Goal: Task Accomplishment & Management: Use online tool/utility

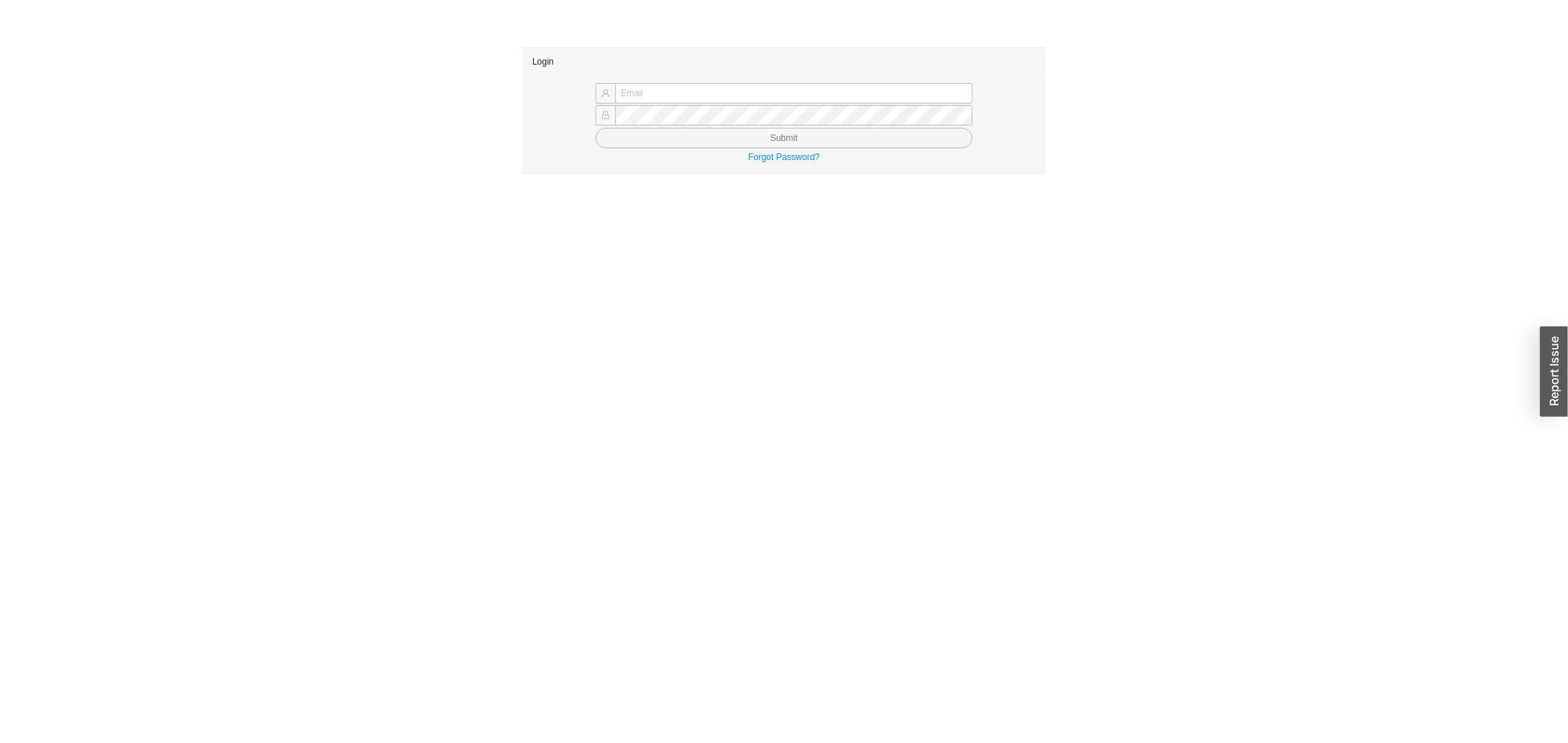
type input "yossi@asbathnj.com"
click at [627, 130] on button "Submit" at bounding box center [784, 138] width 378 height 21
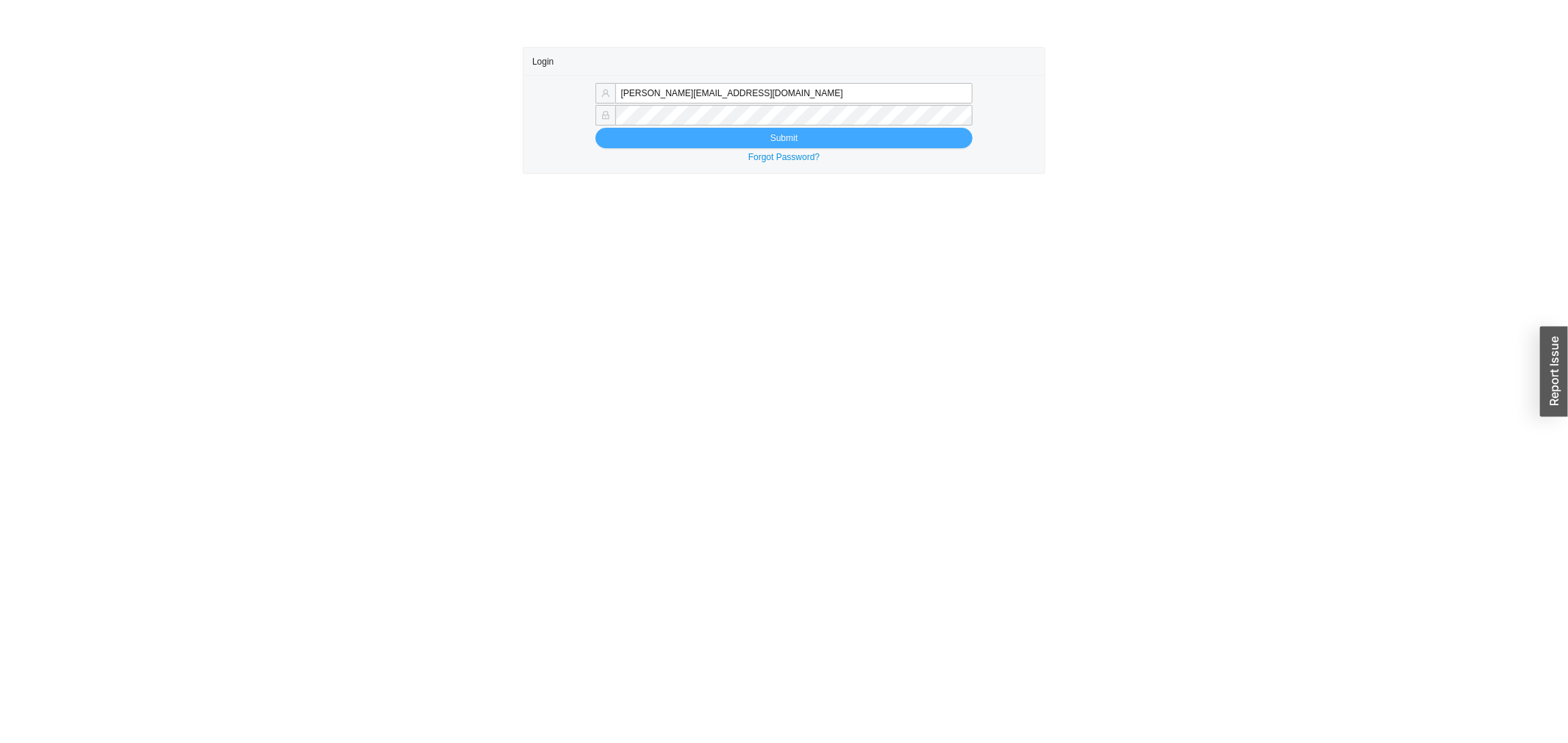
click at [619, 135] on button "Submit" at bounding box center [784, 138] width 378 height 21
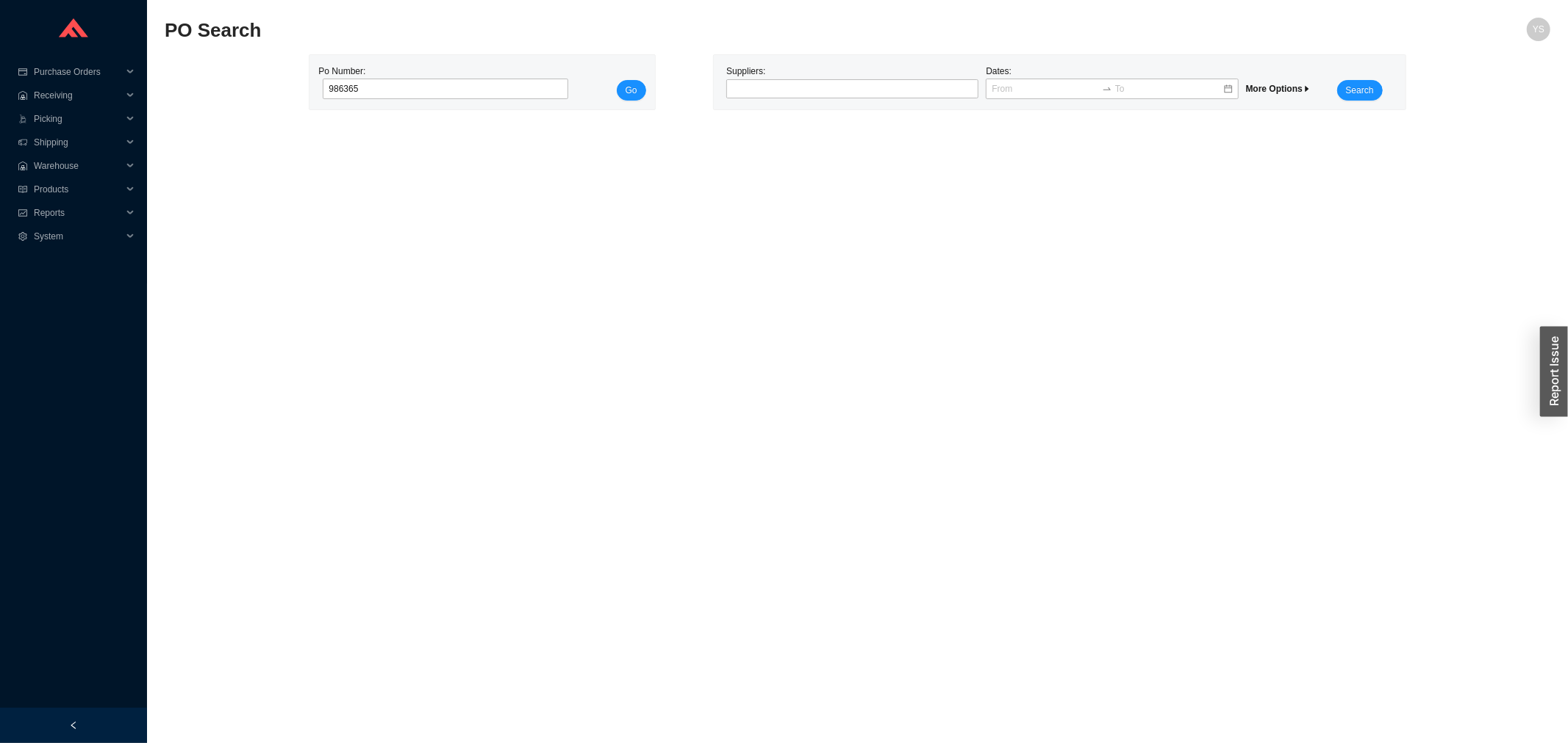
type input "986365"
click at [649, 90] on div "Po Number: 986365 Go" at bounding box center [482, 82] width 345 height 54
click at [638, 90] on button "Go" at bounding box center [631, 90] width 30 height 21
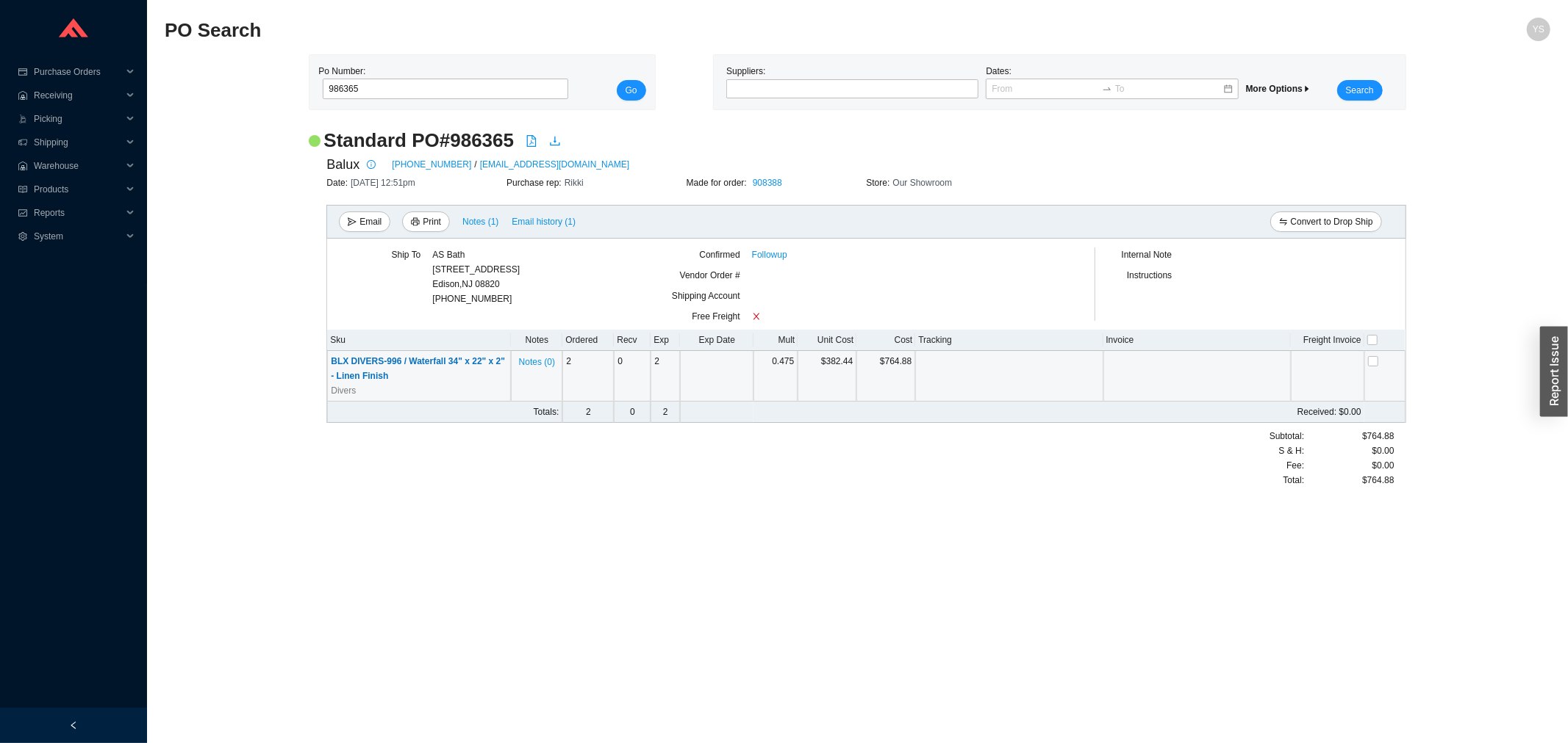
click at [383, 356] on span "BLX DIVERS-996 / Waterfall 34" x 22" x 2" - Linen Finish" at bounding box center [418, 369] width 175 height 25
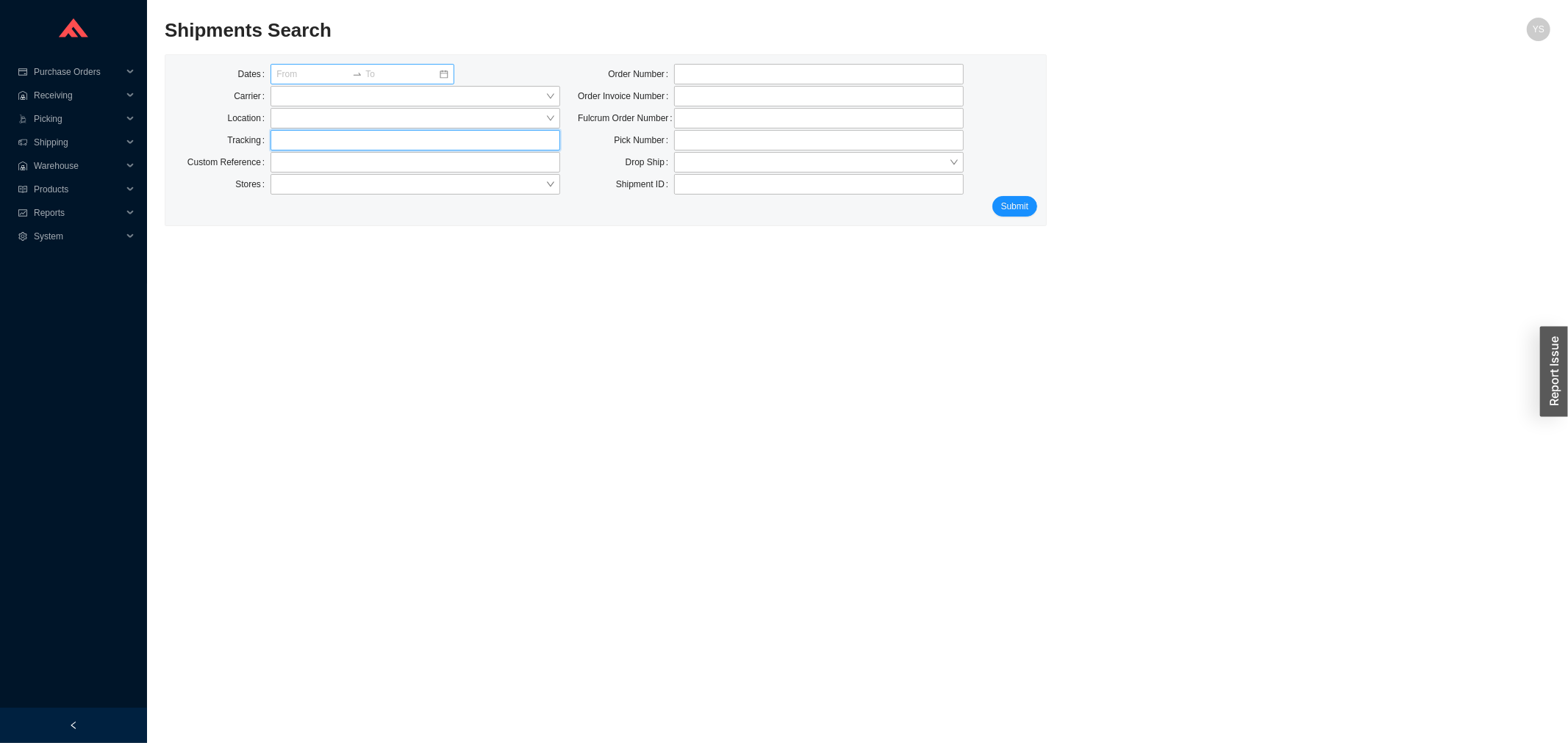
click at [302, 141] on input "text" at bounding box center [416, 140] width 290 height 21
paste input "519140883"
type input "519140883"
click button "Submit" at bounding box center [1014, 206] width 45 height 21
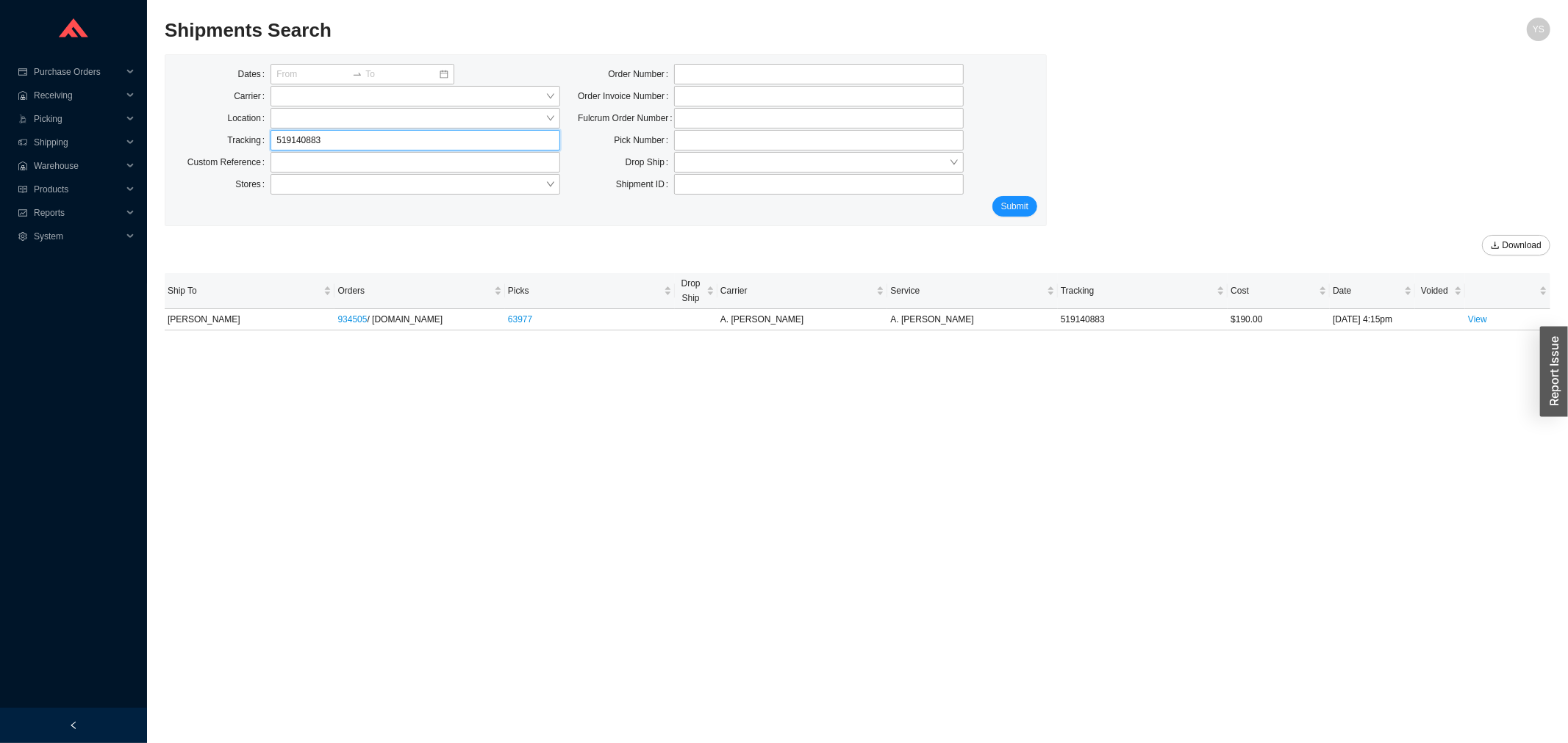
click at [335, 141] on input "519140883" at bounding box center [416, 140] width 290 height 21
click at [730, 64] on input "tel" at bounding box center [819, 74] width 290 height 21
paste input "931717"
type input "931717"
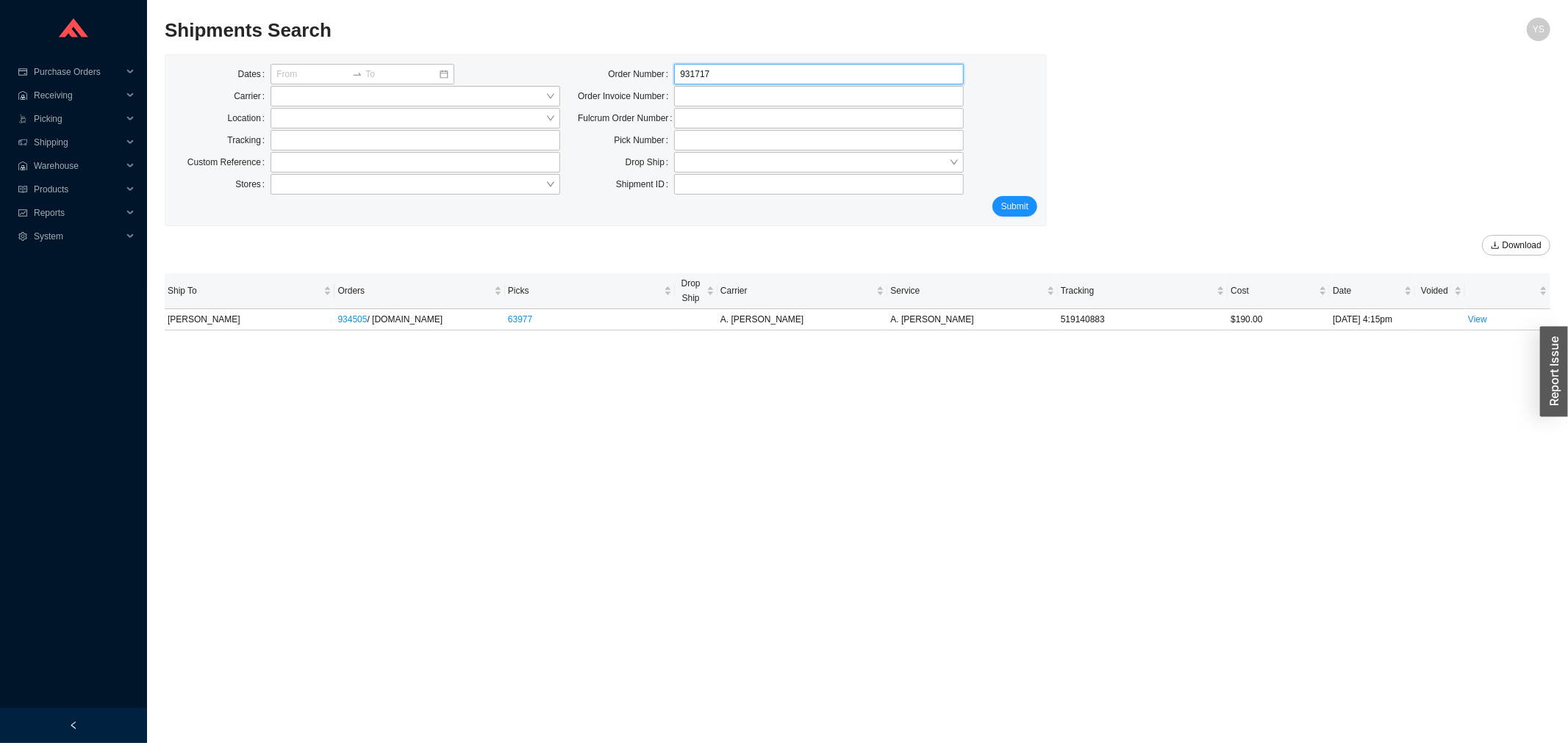
click button "Submit" at bounding box center [1014, 206] width 45 height 21
click at [723, 67] on input "931717" at bounding box center [819, 74] width 290 height 21
paste input "2462"
type input "932462"
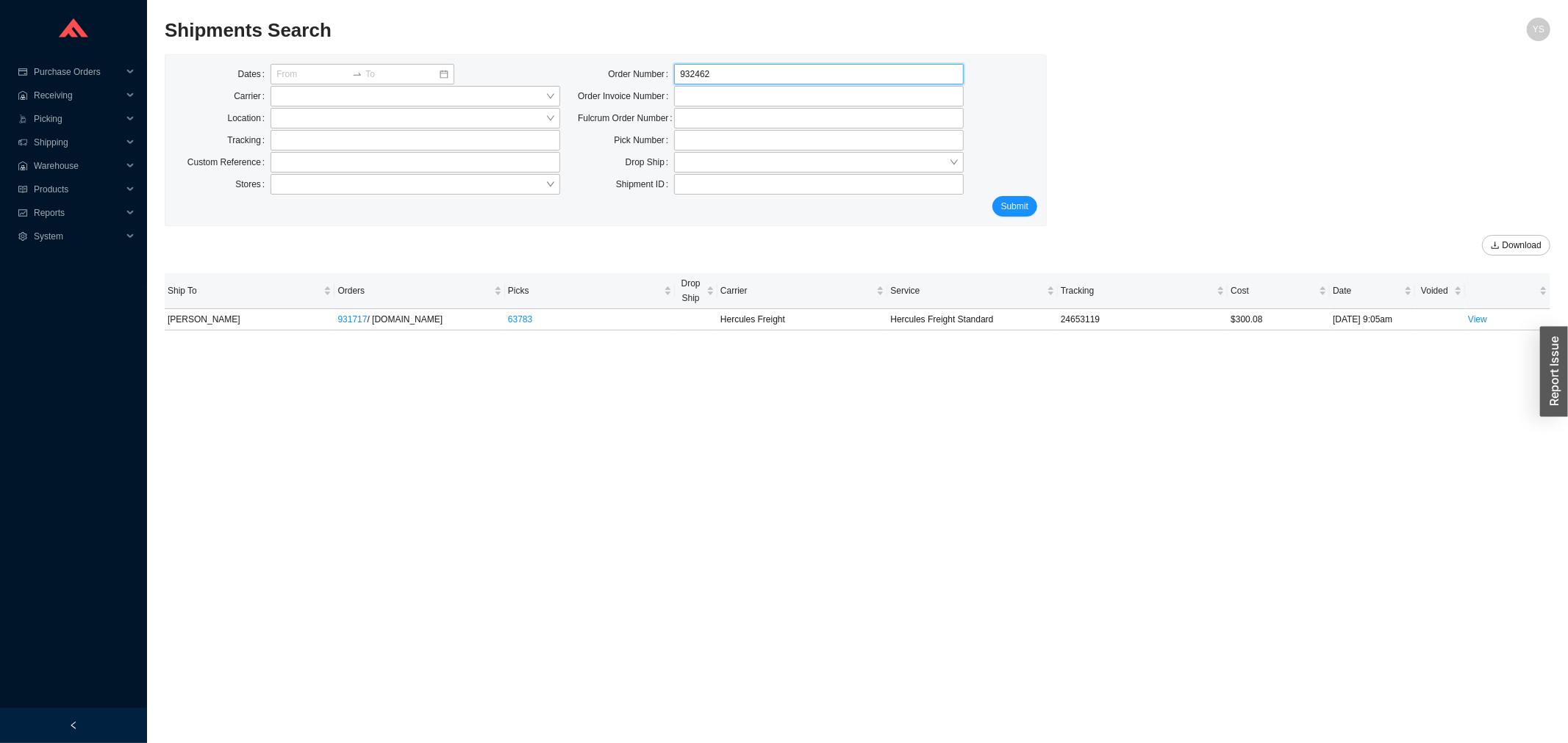
click button "Submit" at bounding box center [1014, 206] width 45 height 21
click at [716, 67] on input "932462" at bounding box center [819, 74] width 290 height 21
paste input "0347"
type input "930347"
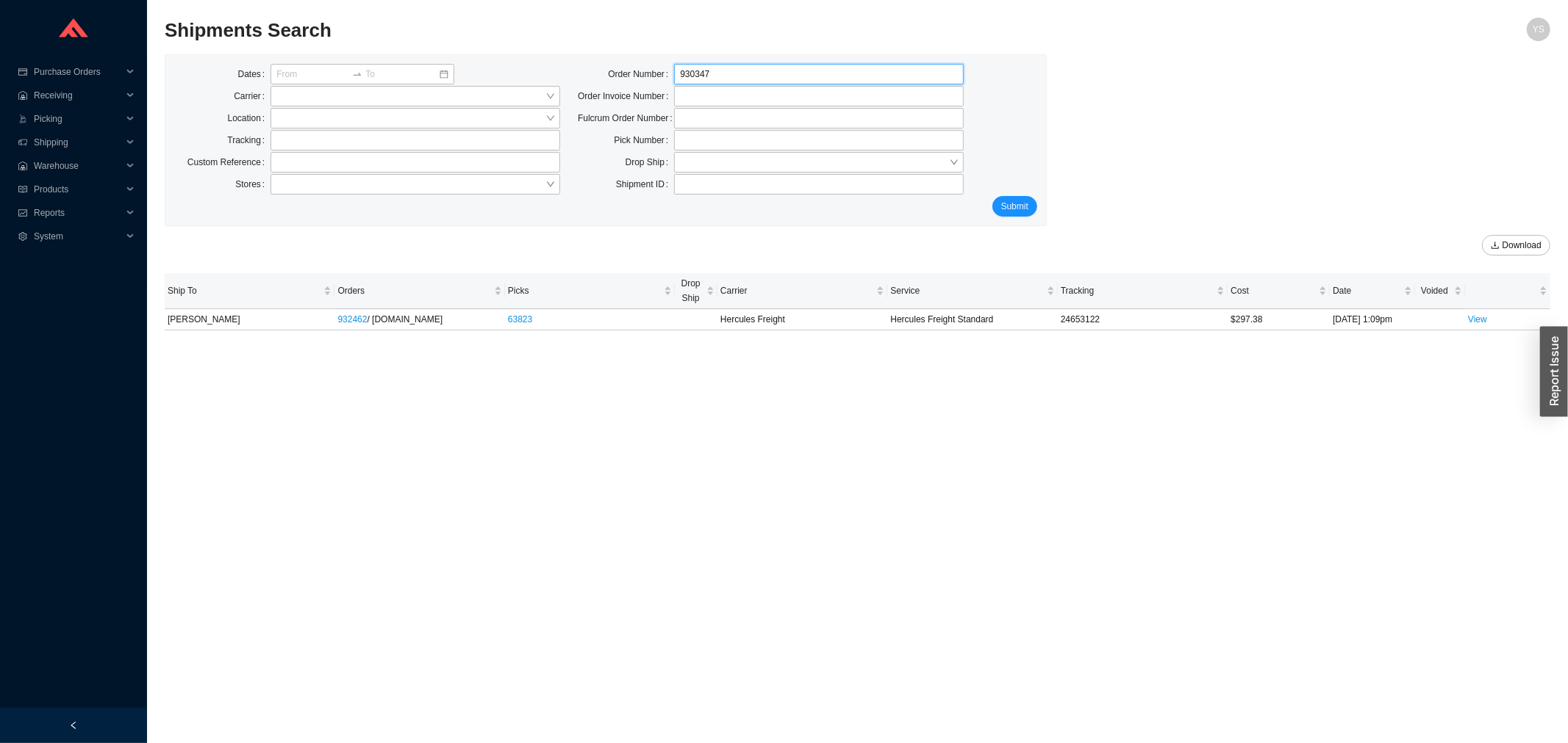
click button "Submit" at bounding box center [1014, 206] width 45 height 21
click at [336, 317] on td "930347 / QualityBath.com" at bounding box center [419, 320] width 170 height 22
click at [343, 316] on link "930347" at bounding box center [352, 319] width 30 height 10
click at [713, 72] on input "930347" at bounding box center [819, 74] width 290 height 21
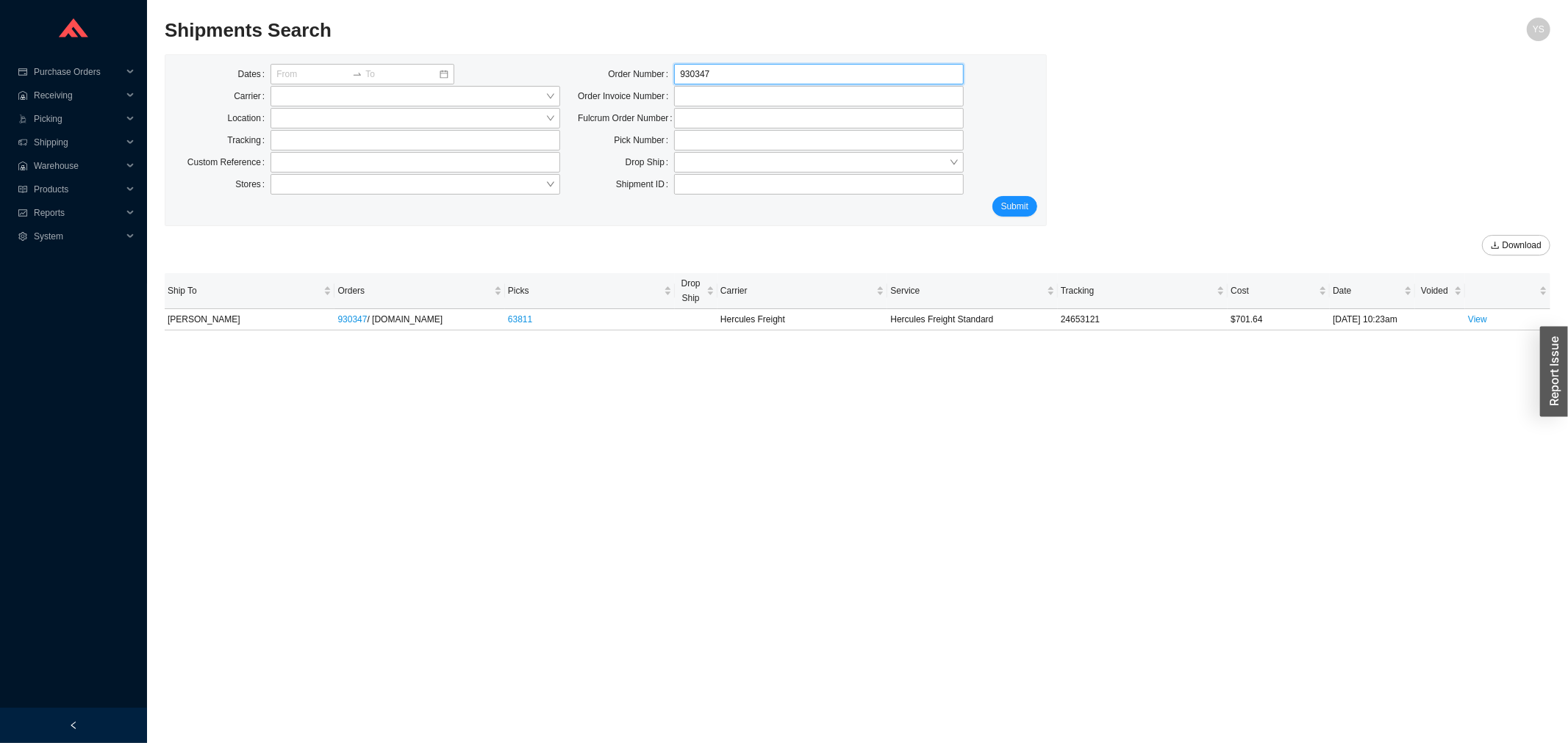
paste input "2115"
type input "921157"
click button "Submit" at bounding box center [1014, 206] width 45 height 21
drag, startPoint x: 701, startPoint y: 64, endPoint x: 704, endPoint y: 71, distance: 7.6
click at [702, 67] on input "921157" at bounding box center [819, 74] width 290 height 21
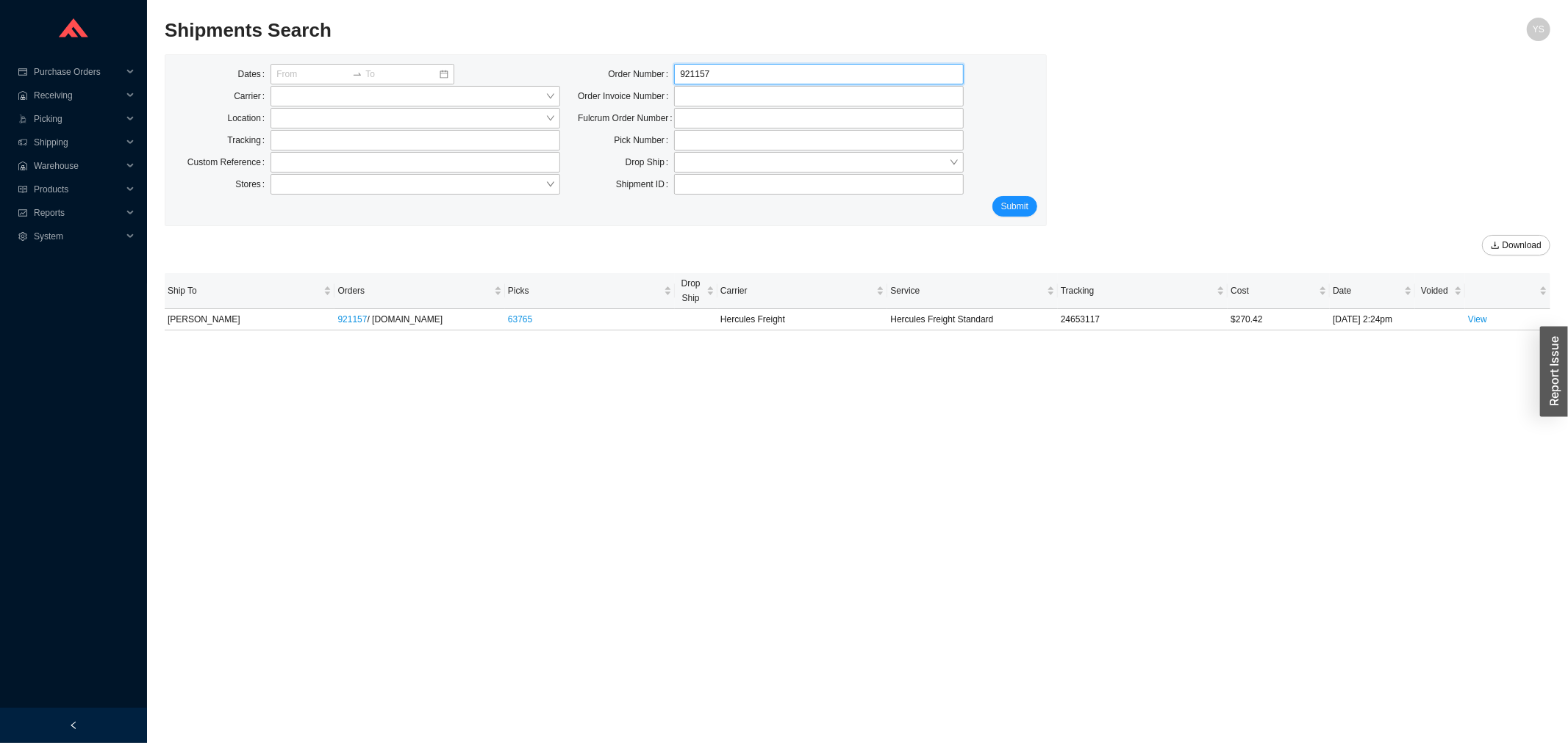
click at [704, 72] on input "921157" at bounding box center [819, 74] width 290 height 21
paste input "2239"
type input "922239"
click button "Submit" at bounding box center [1014, 206] width 45 height 21
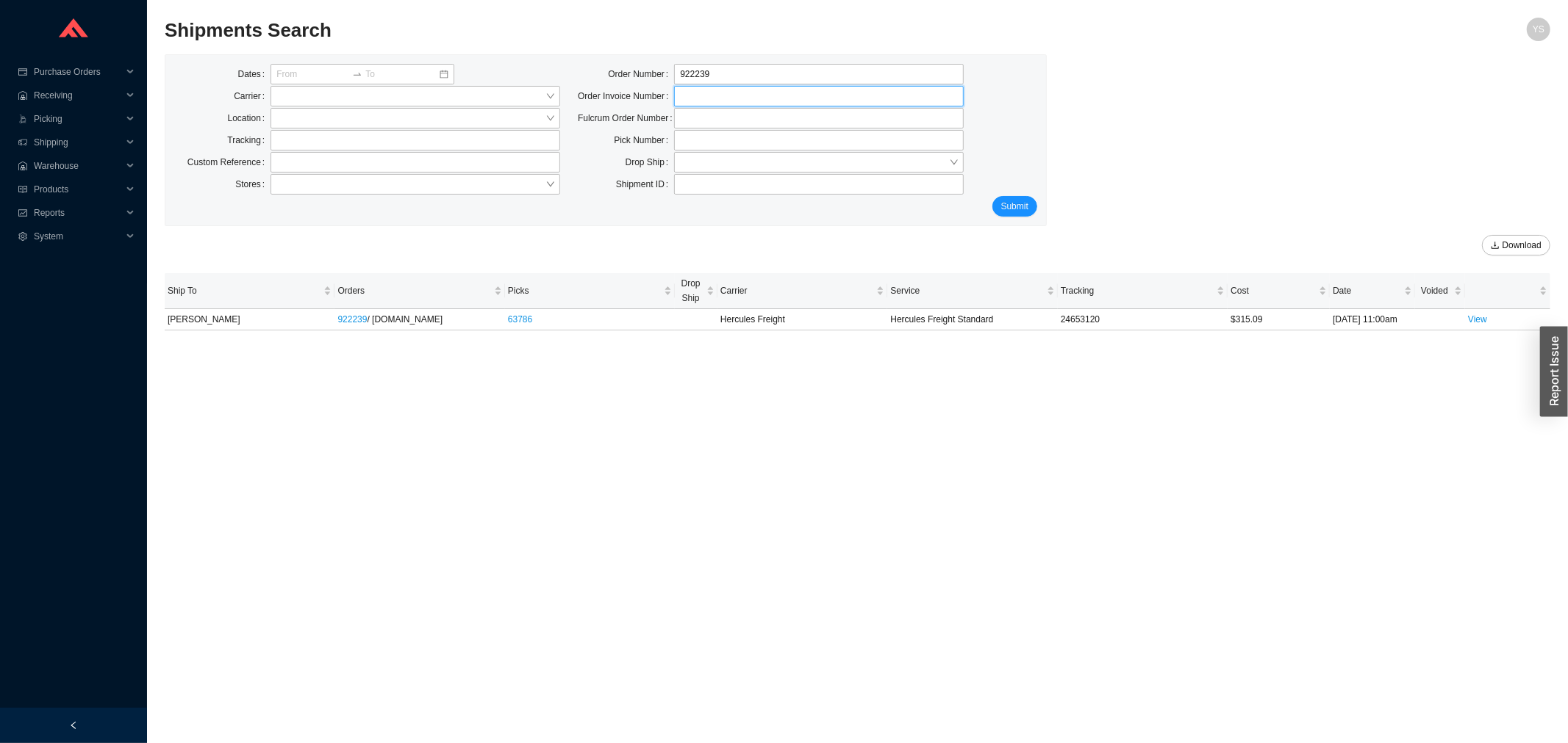
click at [689, 86] on input "tel" at bounding box center [819, 96] width 290 height 21
click at [689, 83] on input "922239" at bounding box center [819, 74] width 290 height 21
click at [688, 78] on input "922239" at bounding box center [819, 74] width 290 height 21
paste input "33851"
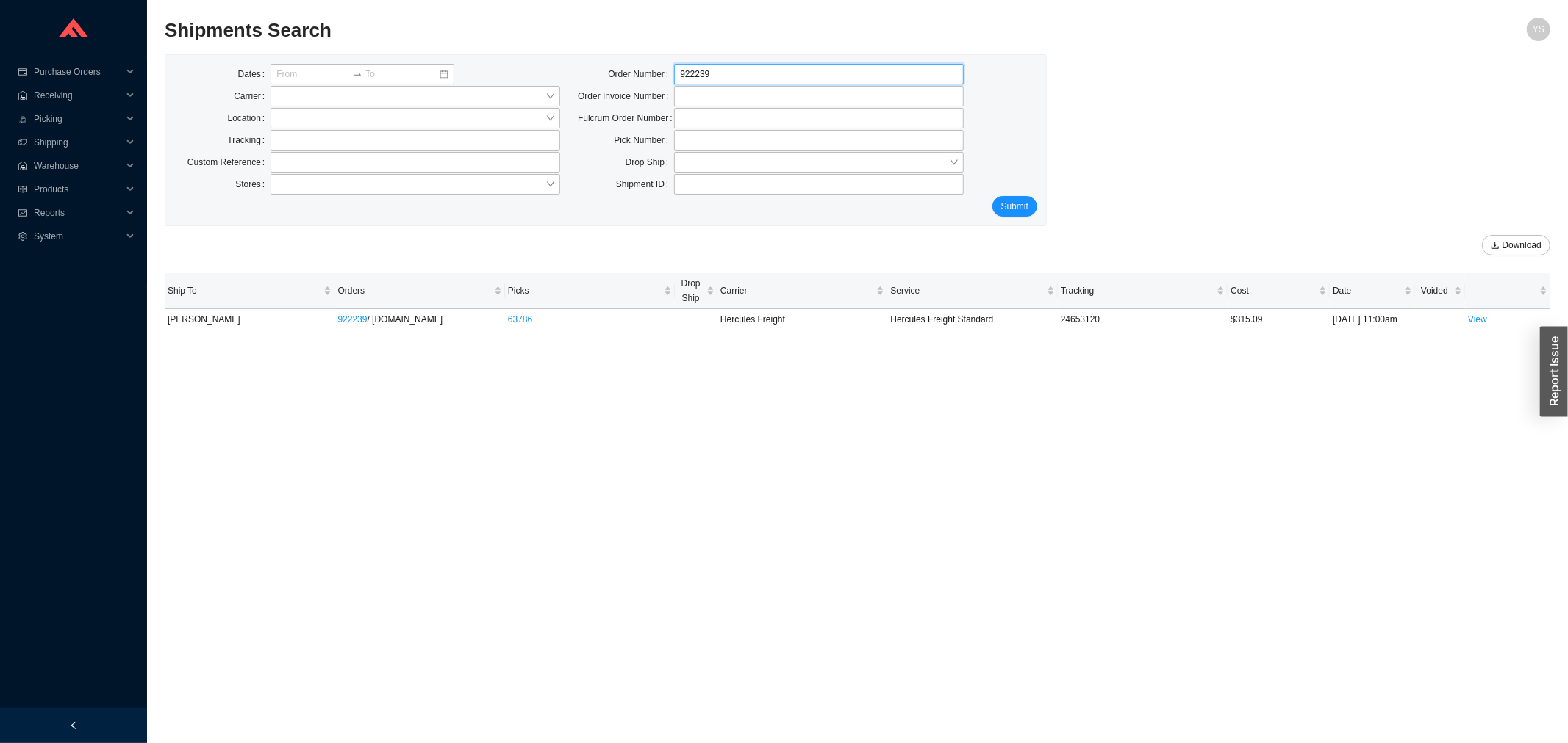
type input "933851"
click button "Submit" at bounding box center [1014, 206] width 45 height 21
click at [574, 325] on div "63936" at bounding box center [590, 319] width 164 height 14
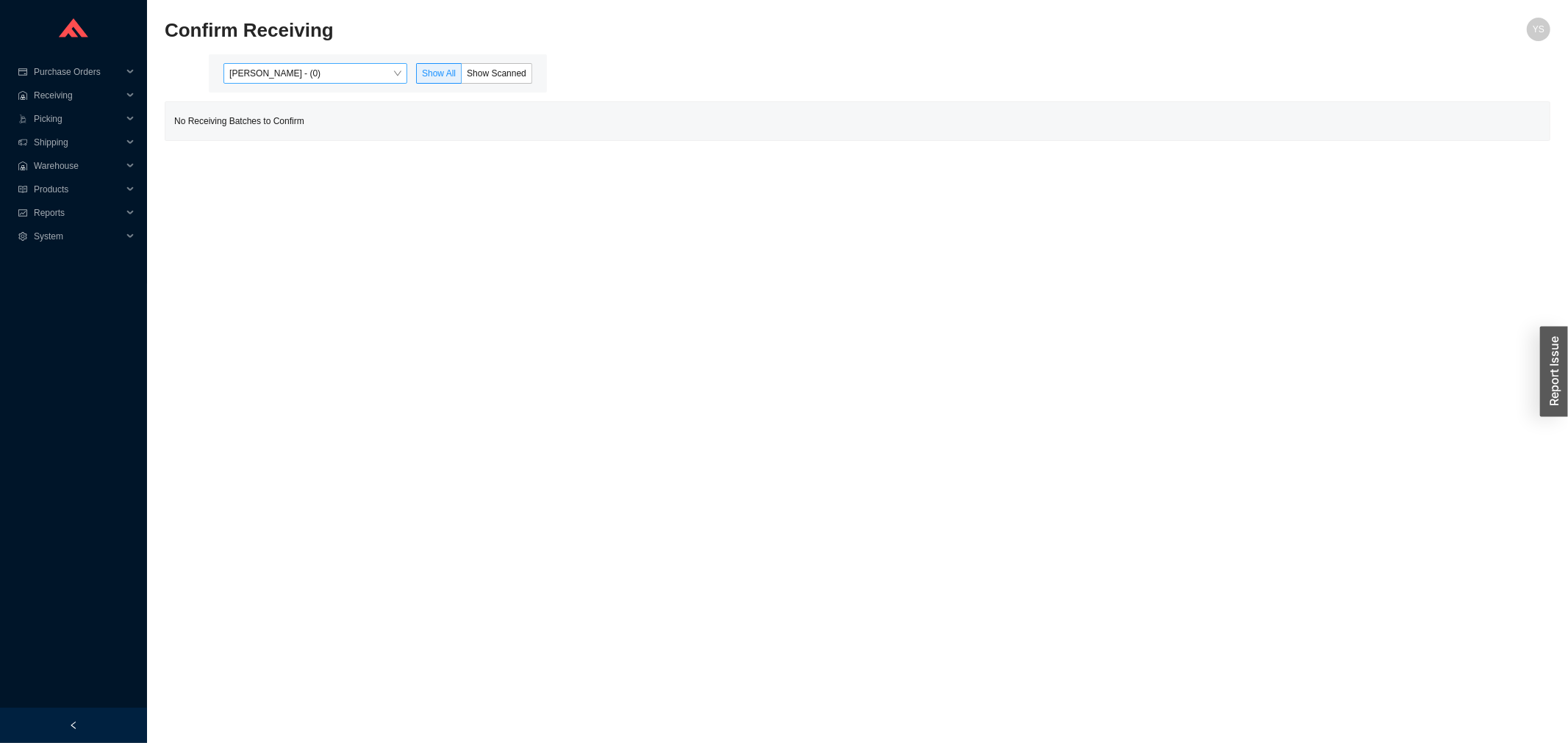
drag, startPoint x: 291, startPoint y: 70, endPoint x: 317, endPoint y: 76, distance: 26.7
click at [317, 75] on span "[PERSON_NAME] - (0)" at bounding box center [315, 73] width 172 height 19
click at [302, 114] on div "[PERSON_NAME] - (40)" at bounding box center [316, 121] width 172 height 13
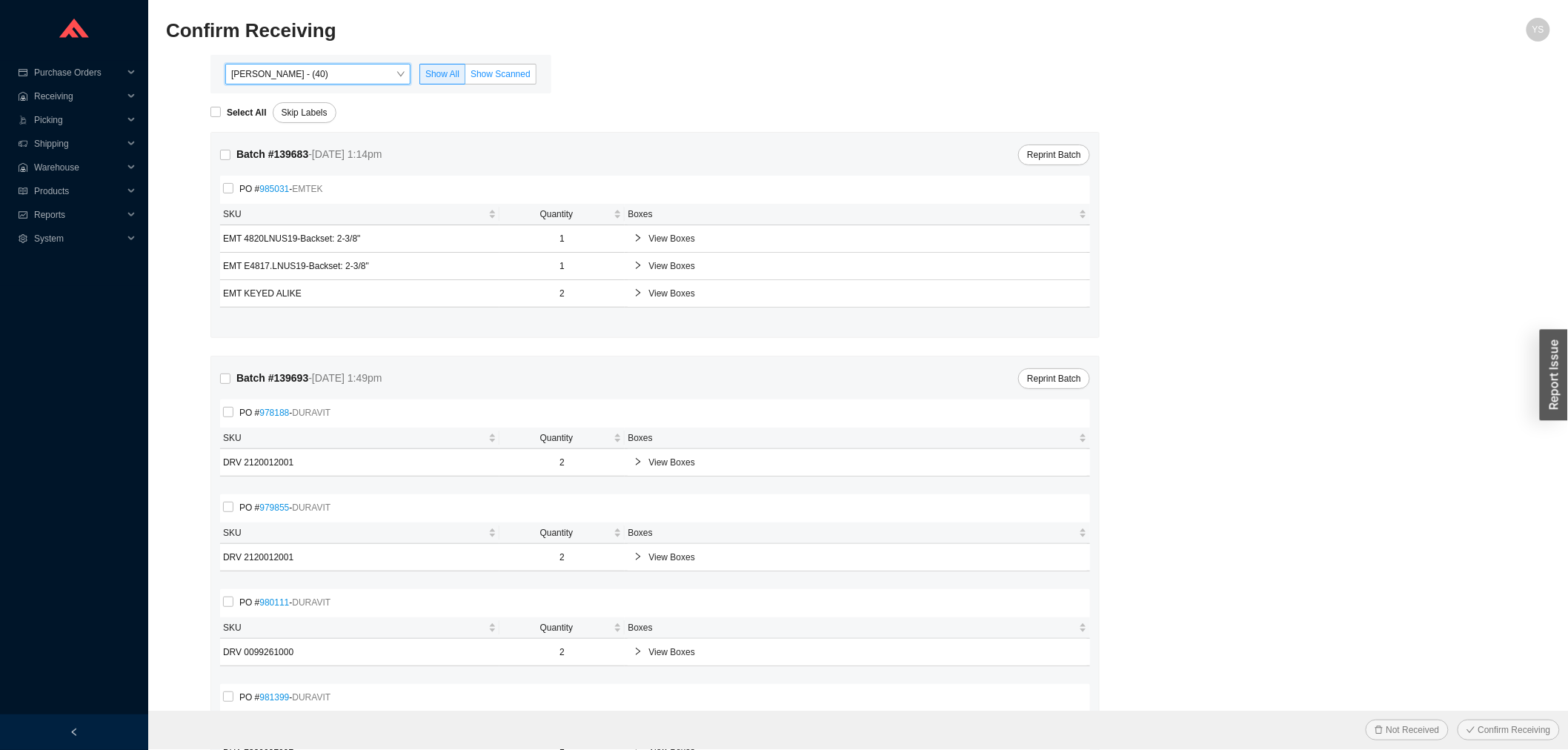
click at [504, 66] on label "Show Scanned" at bounding box center [501, 74] width 71 height 21
click at [466, 77] on input "Show Scanned" at bounding box center [466, 77] width 0 height 0
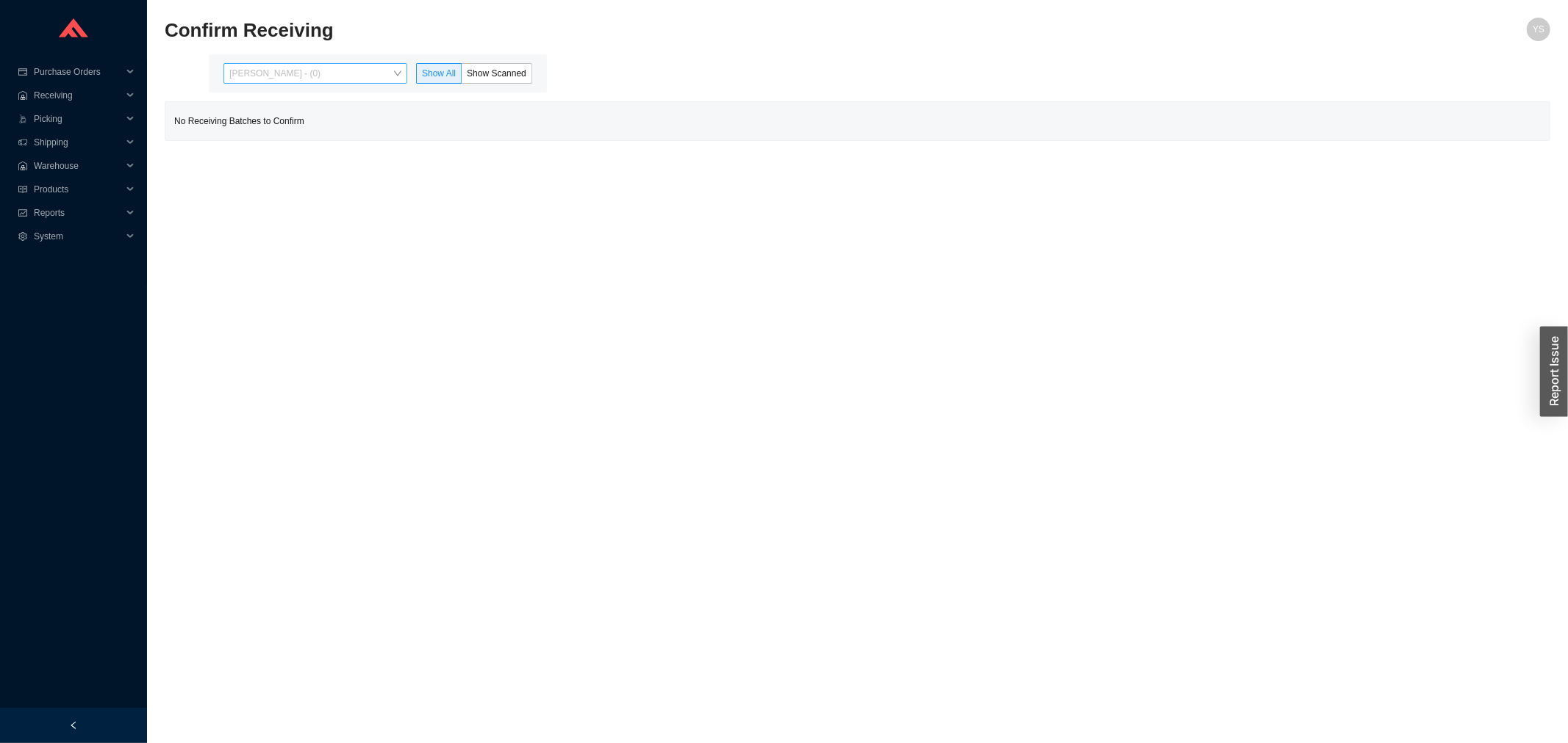
click at [298, 72] on span "[PERSON_NAME] - (0)" at bounding box center [315, 73] width 172 height 19
click at [289, 121] on div "[PERSON_NAME] - (40)" at bounding box center [316, 121] width 172 height 13
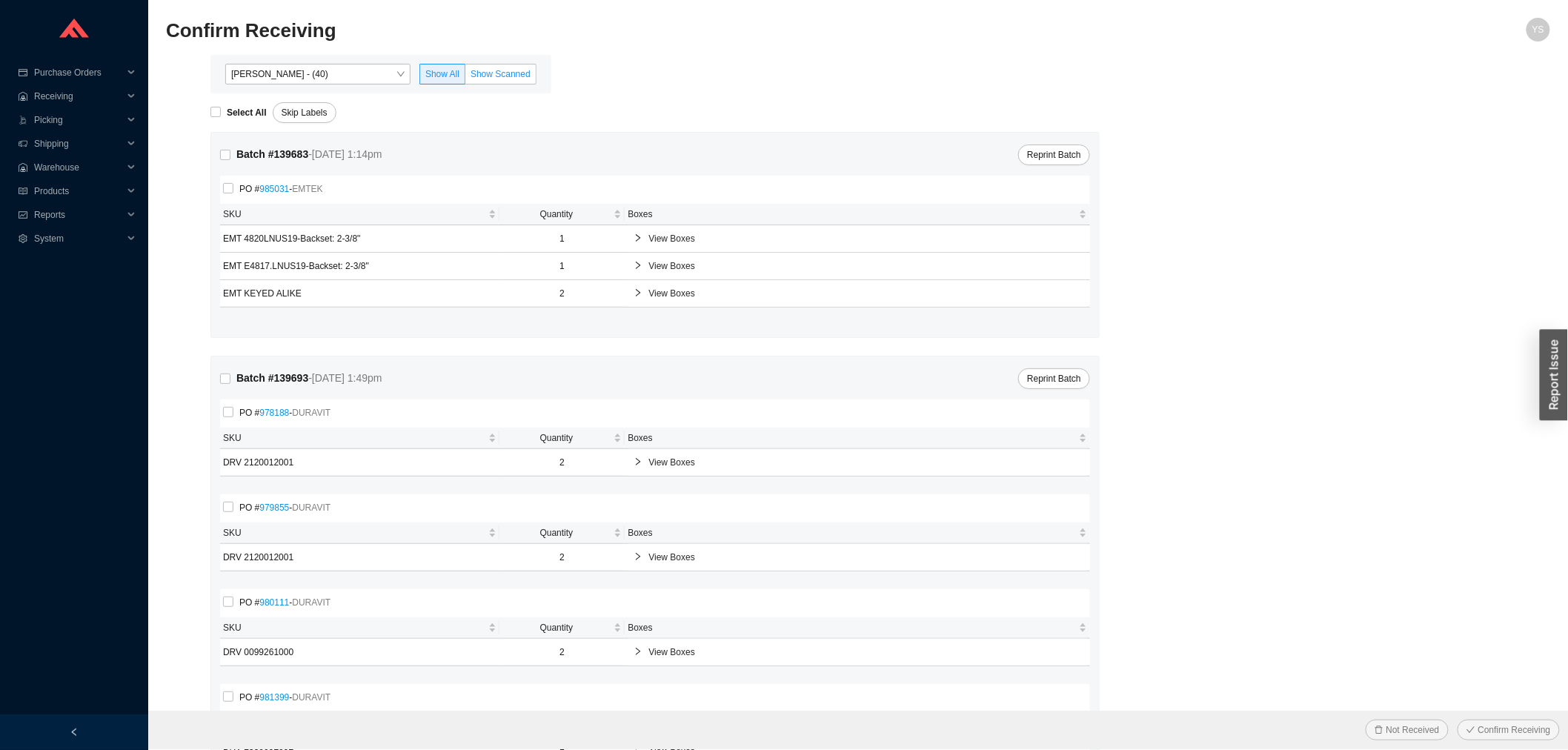
click at [501, 71] on span "Show Scanned" at bounding box center [501, 74] width 60 height 10
click at [466, 77] on input "Show Scanned" at bounding box center [466, 77] width 0 height 0
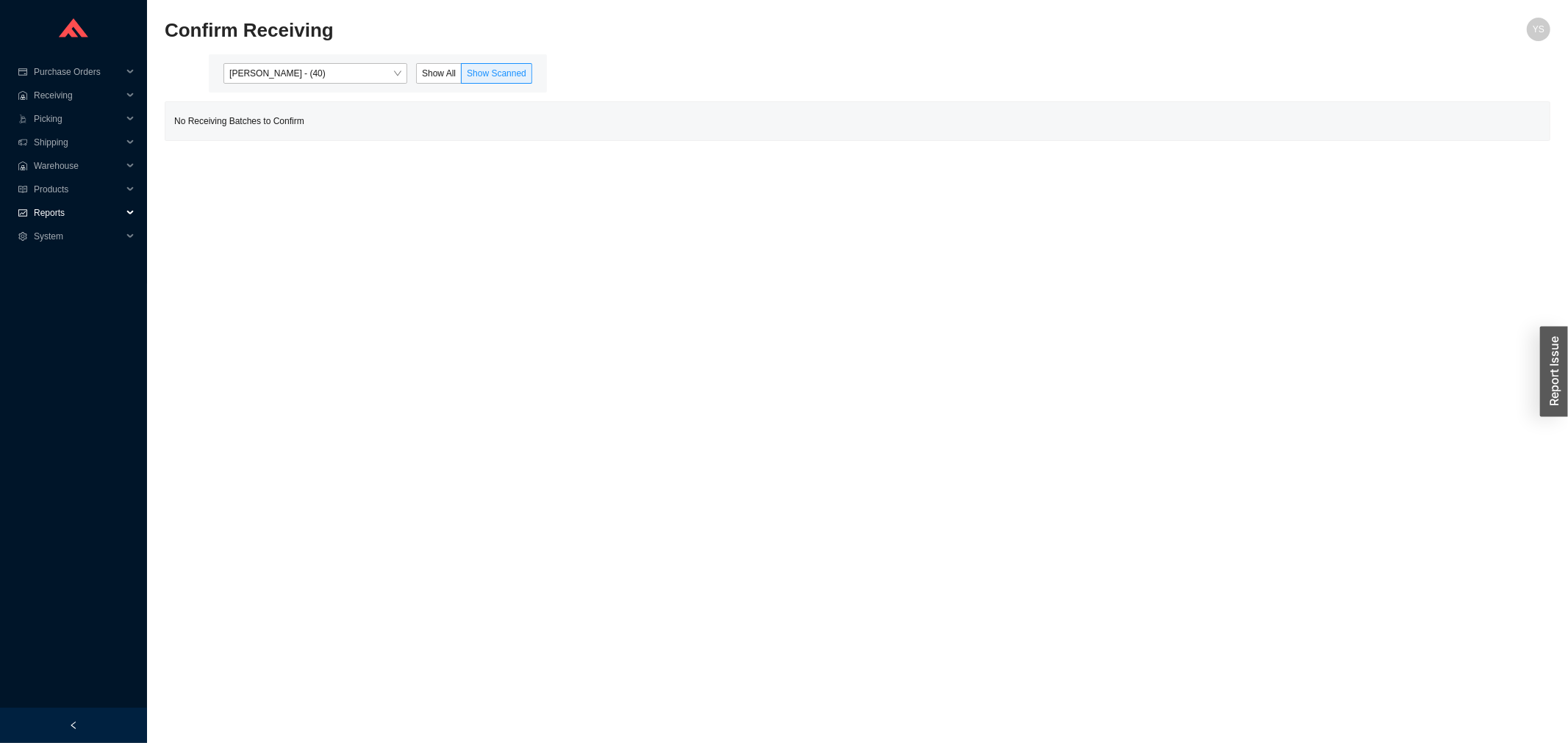
click at [70, 206] on span "Reports" at bounding box center [78, 213] width 88 height 23
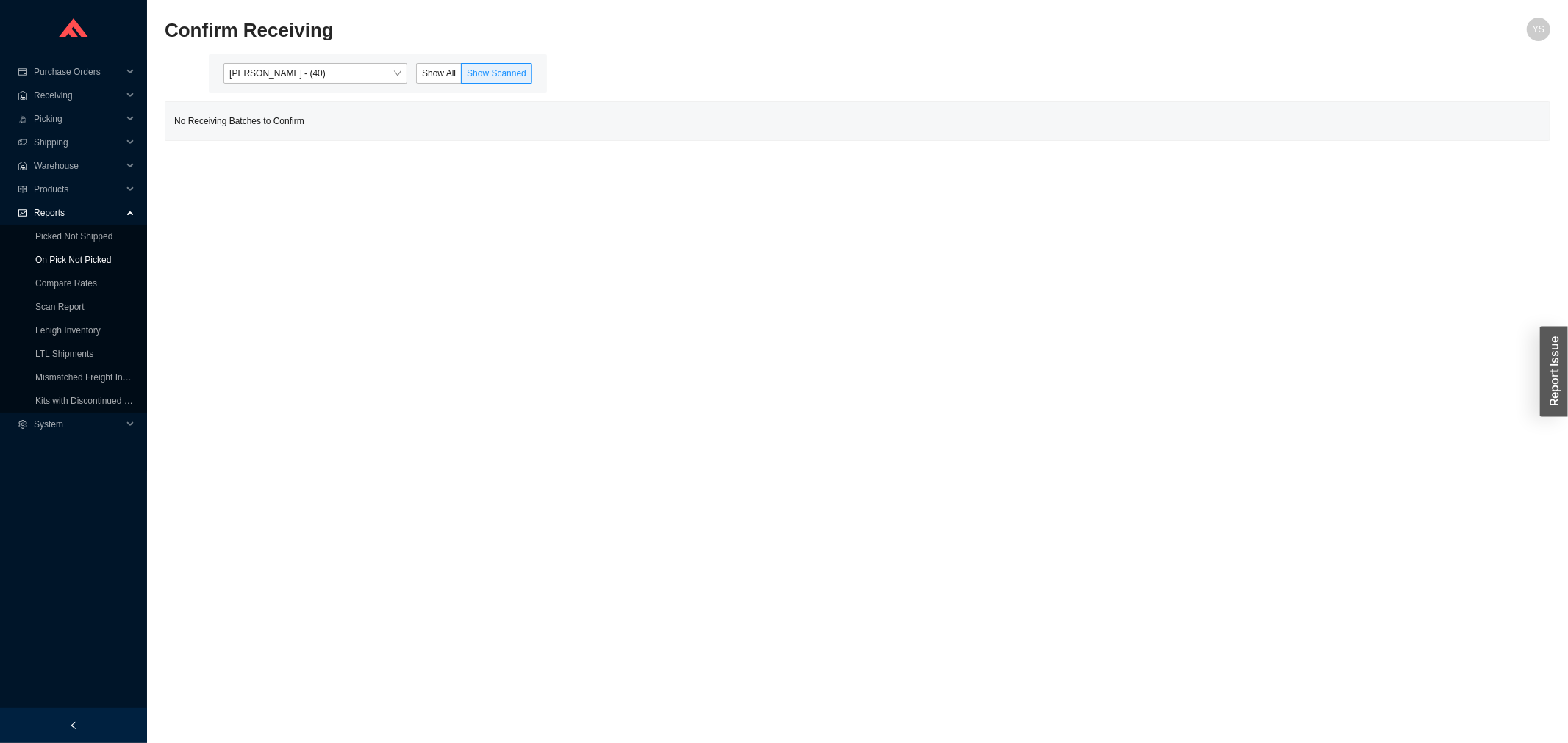
click at [51, 265] on link "On Pick Not Picked" at bounding box center [73, 259] width 76 height 10
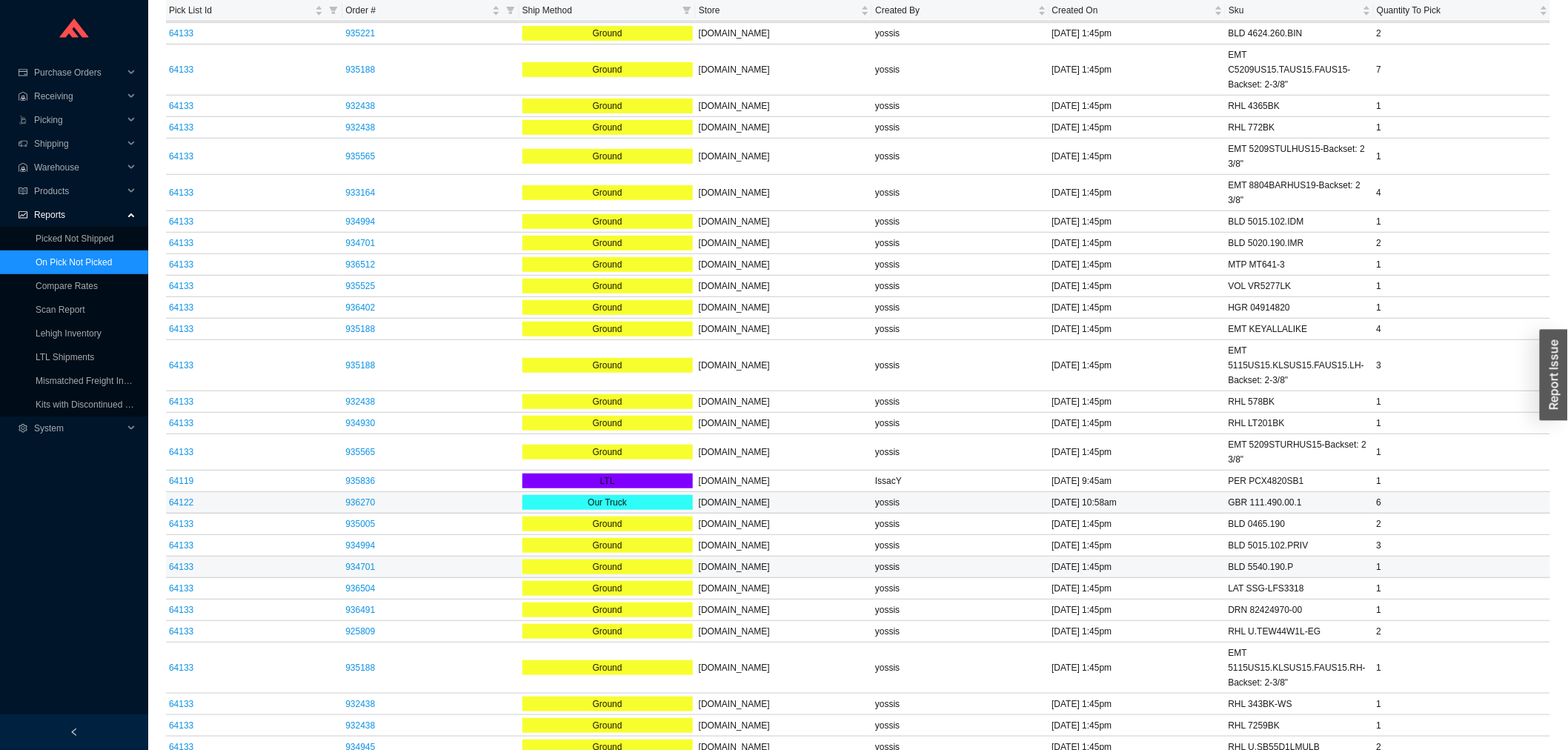
scroll to position [511, 0]
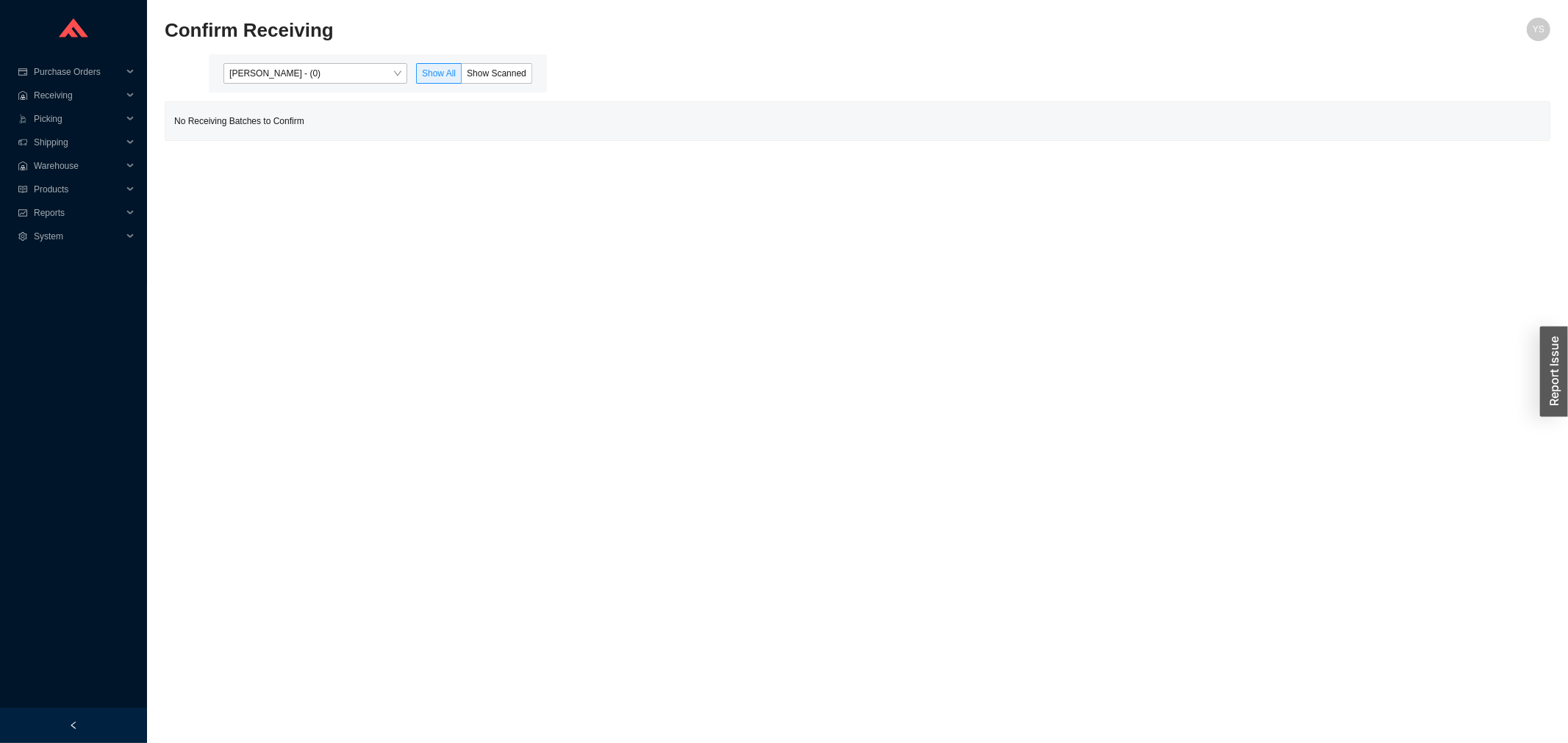
click at [314, 56] on div "[PERSON_NAME] - (0) Show All Show Scanned" at bounding box center [378, 73] width 338 height 38
drag, startPoint x: 313, startPoint y: 58, endPoint x: 302, endPoint y: 62, distance: 11.7
click at [304, 62] on div "[PERSON_NAME] - (0) Show All Show Scanned" at bounding box center [378, 73] width 338 height 38
click at [302, 62] on div "[PERSON_NAME] - (0) Show All Show Scanned" at bounding box center [378, 73] width 338 height 38
click at [300, 72] on span "[PERSON_NAME] - (0)" at bounding box center [315, 73] width 172 height 19
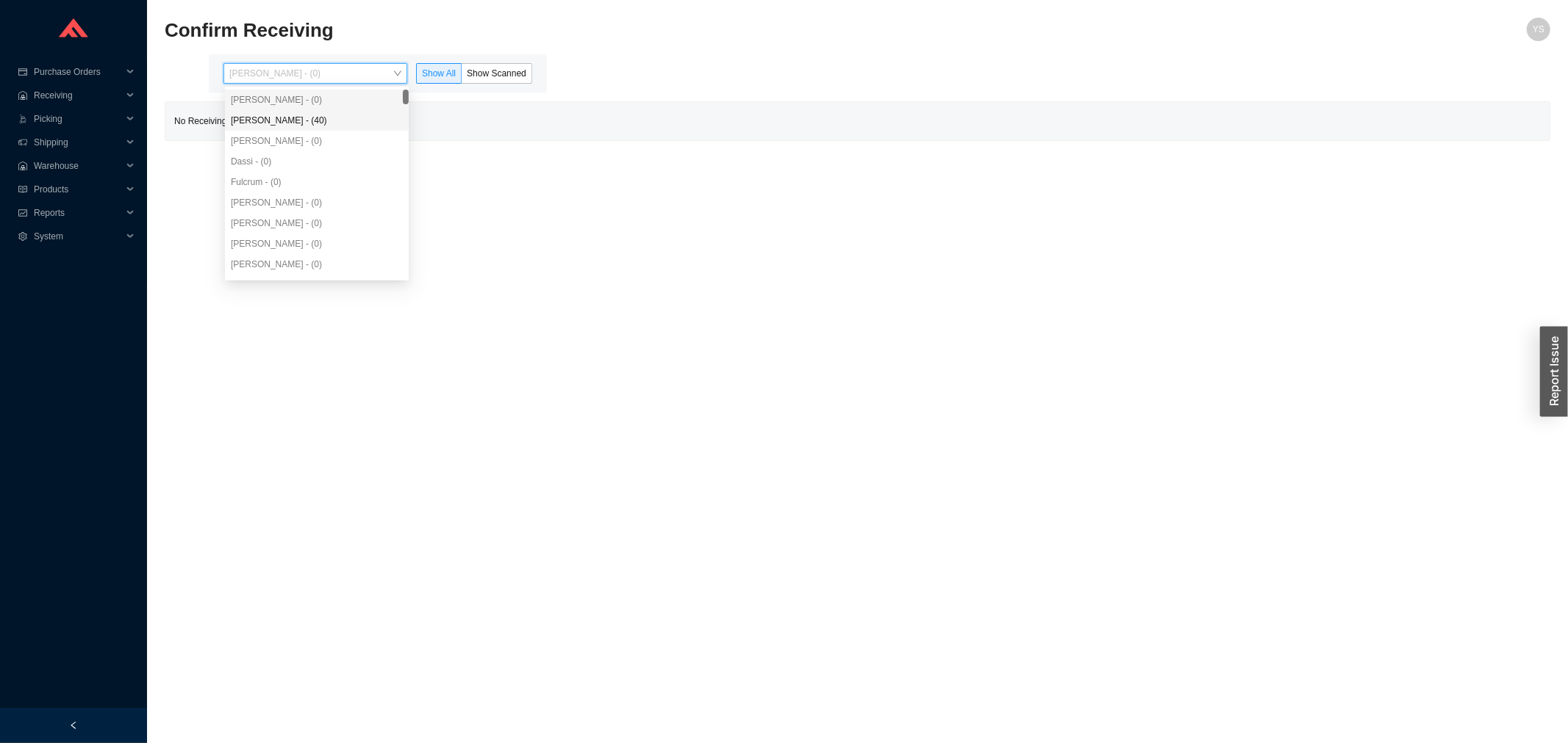
click at [303, 121] on div "[PERSON_NAME] - (40)" at bounding box center [316, 121] width 172 height 13
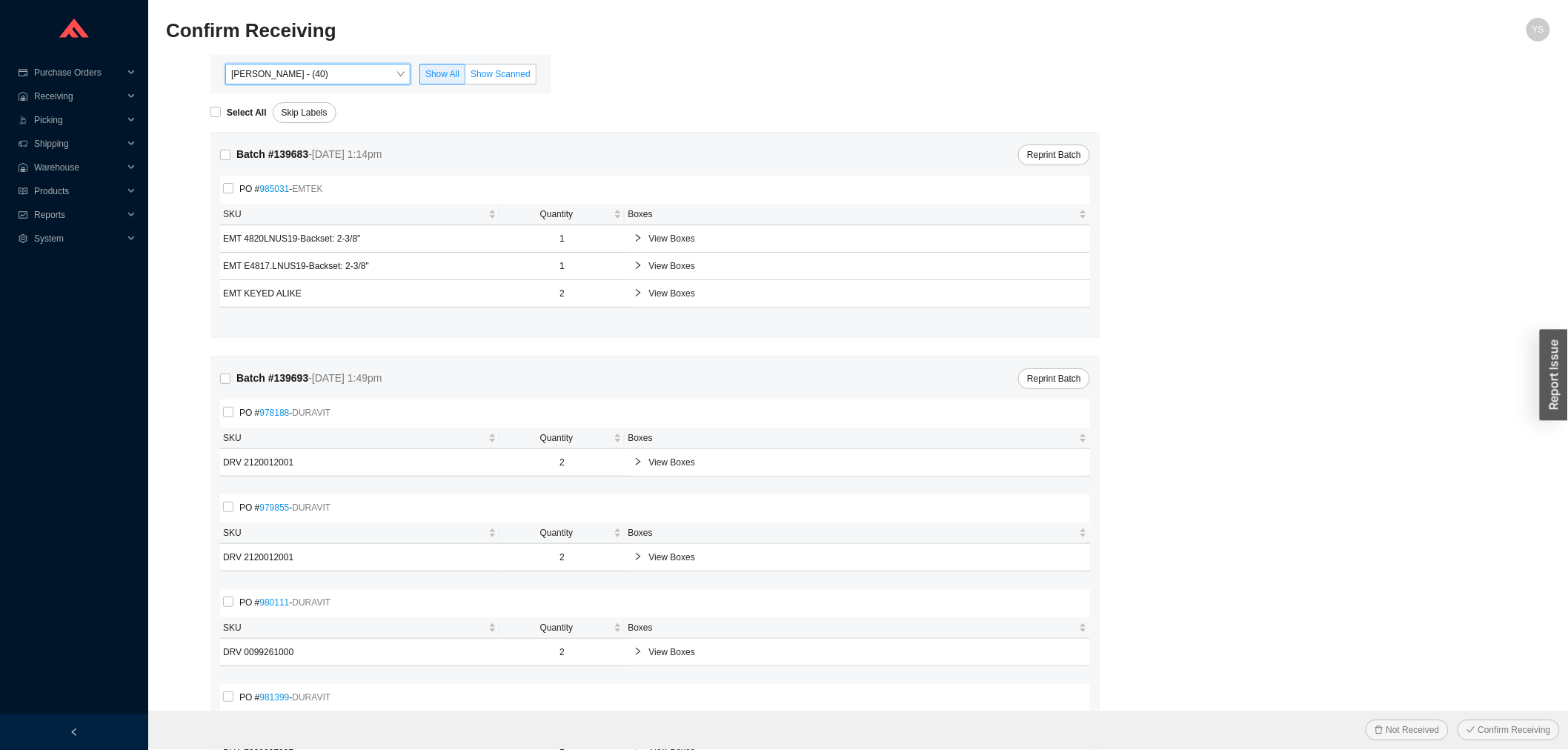
click at [515, 82] on label "Show Scanned" at bounding box center [501, 74] width 71 height 21
click at [466, 77] on input "Show Scanned" at bounding box center [466, 77] width 0 height 0
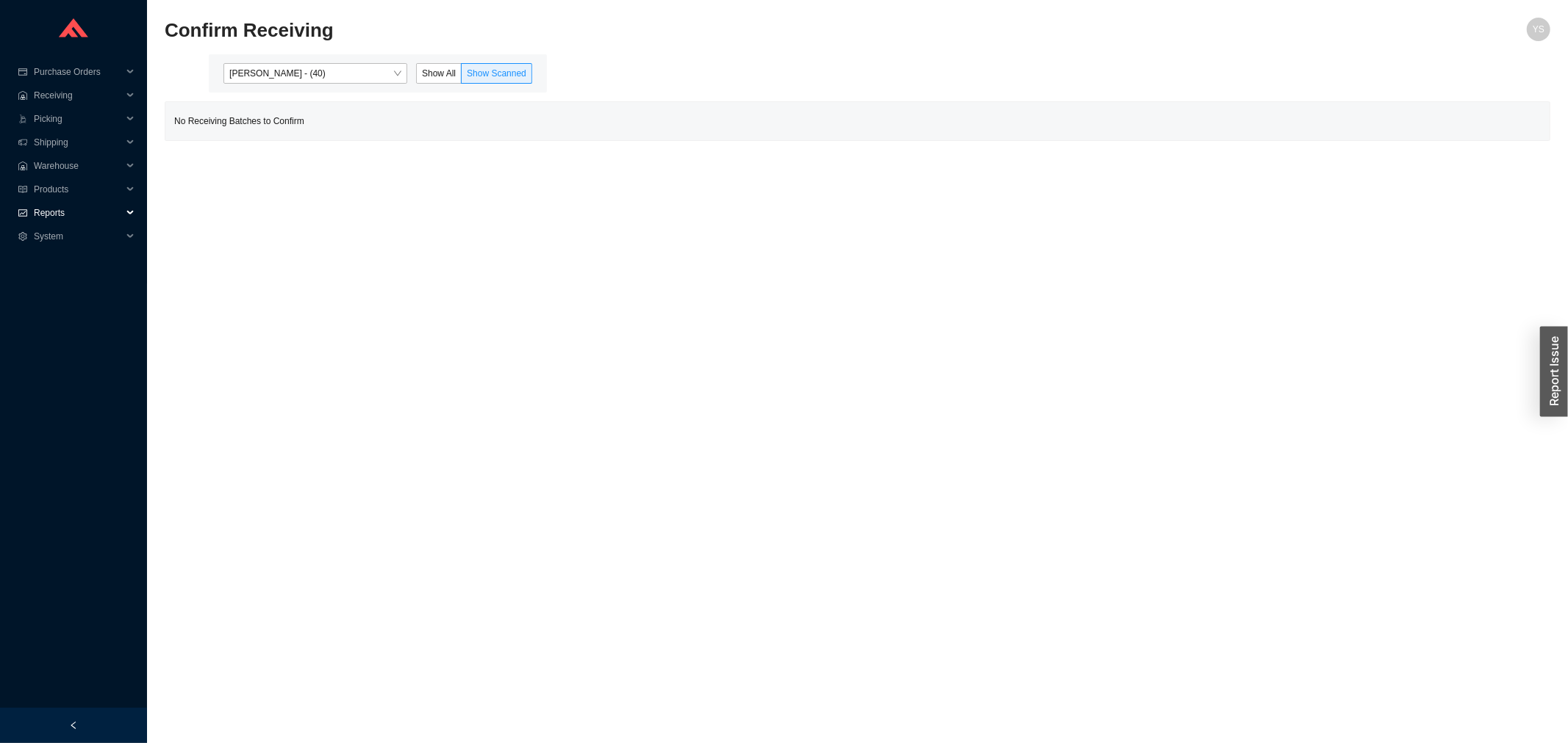
click at [89, 211] on span "Reports" at bounding box center [78, 213] width 88 height 23
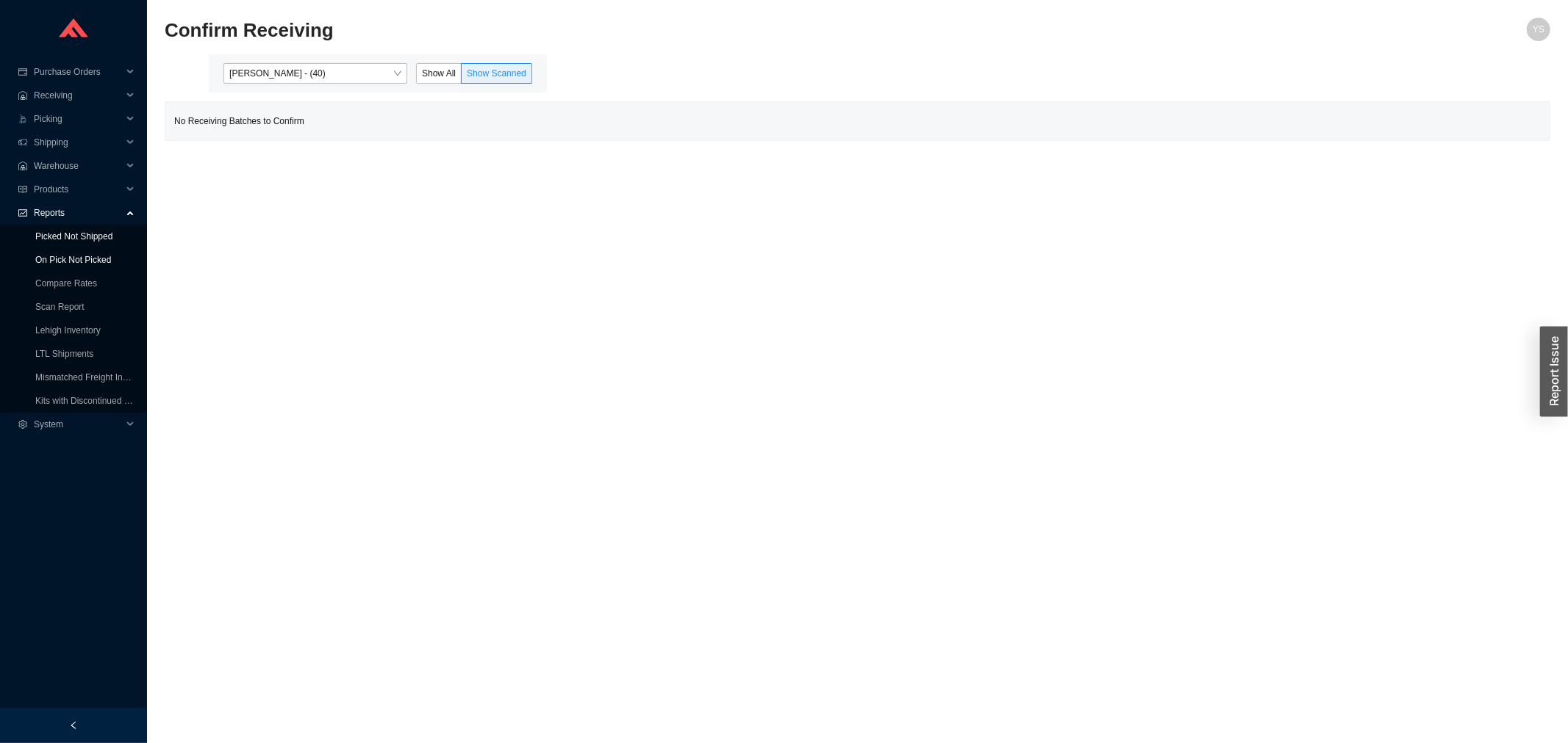
click at [82, 255] on link "On Pick Not Picked" at bounding box center [73, 259] width 76 height 10
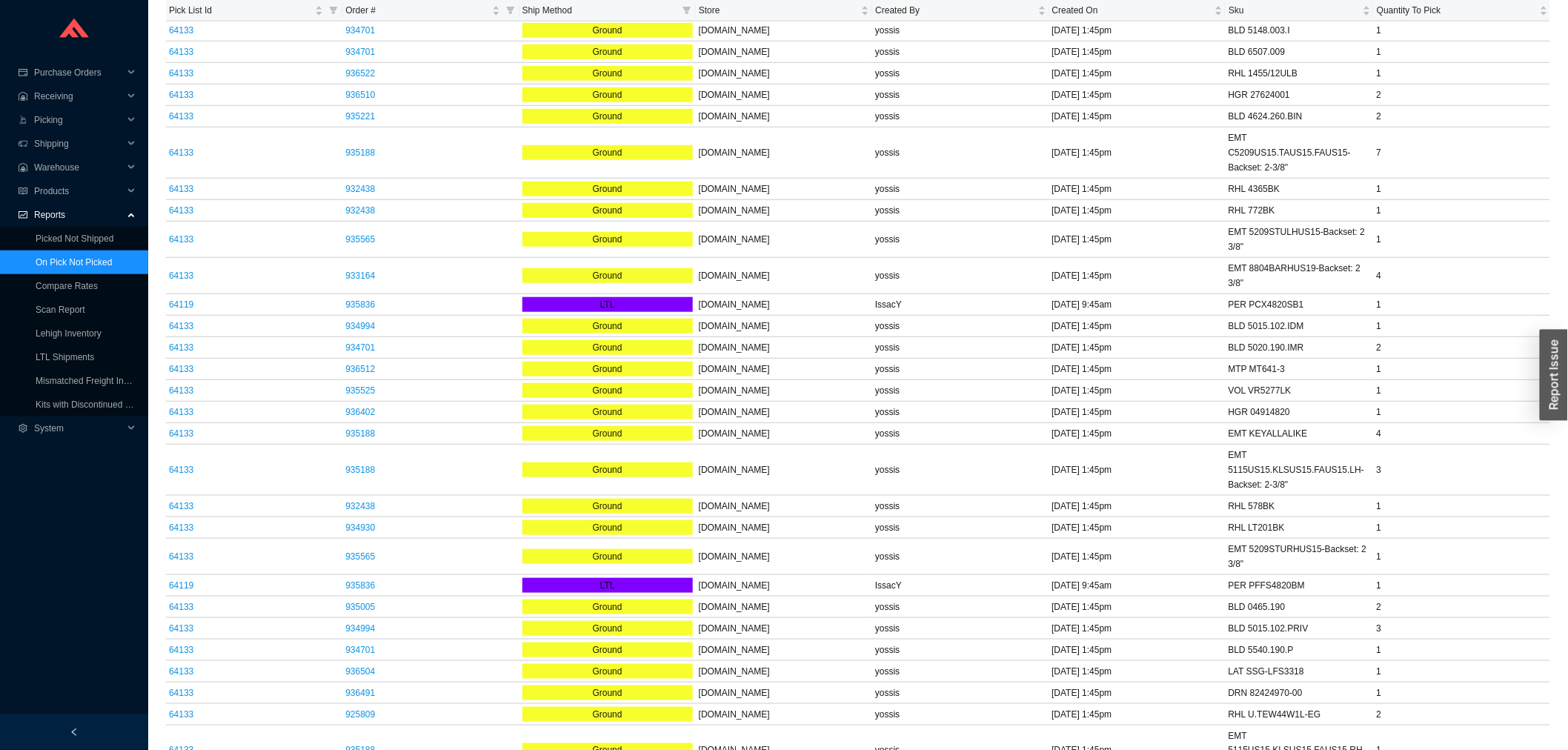
scroll to position [511, 0]
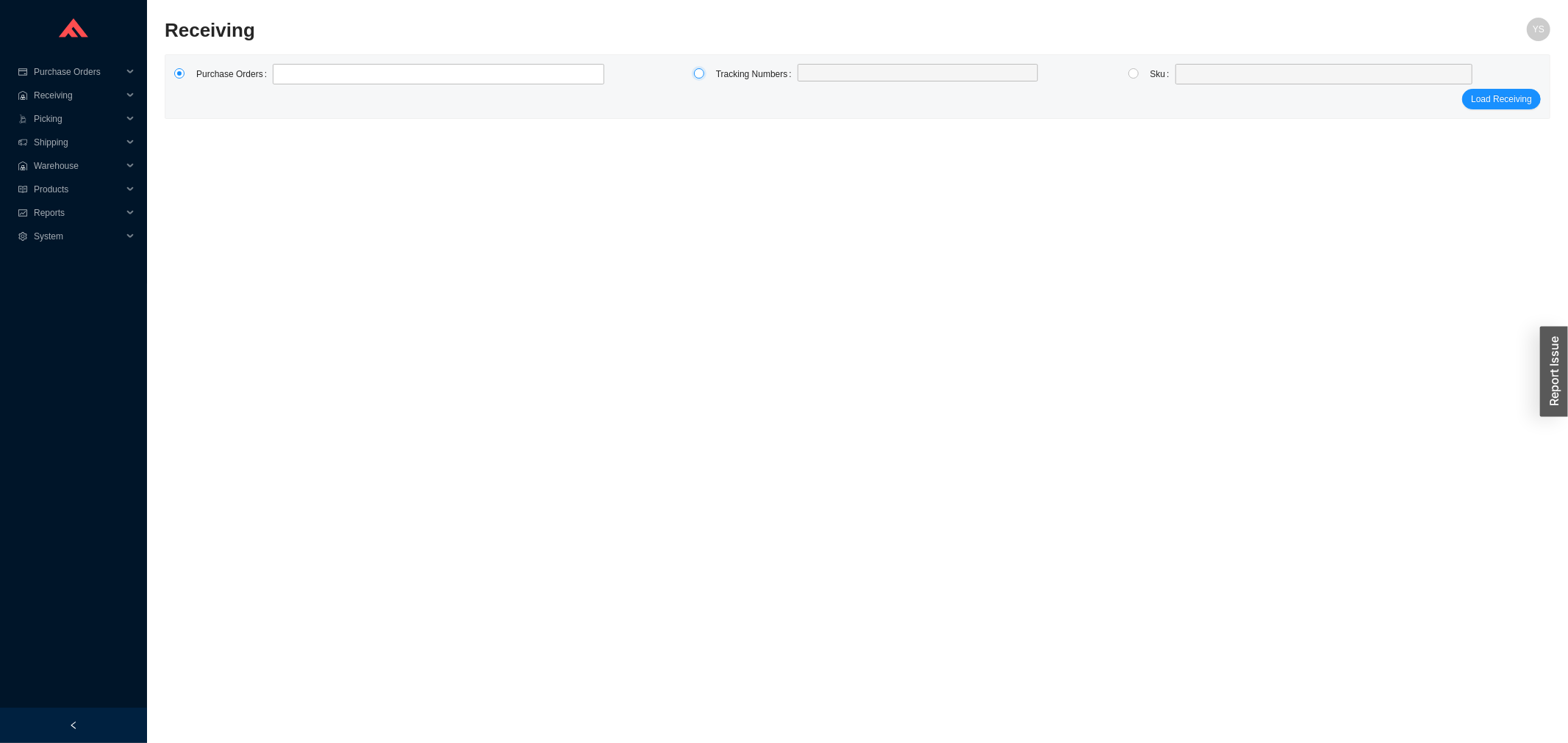
click at [704, 69] on input "radio" at bounding box center [698, 73] width 10 height 10
radio input "true"
click at [848, 74] on label at bounding box center [918, 74] width 241 height 21
click at [810, 74] on input at bounding box center [805, 74] width 10 height 16
drag, startPoint x: 848, startPoint y: 74, endPoint x: 825, endPoint y: 81, distance: 24.0
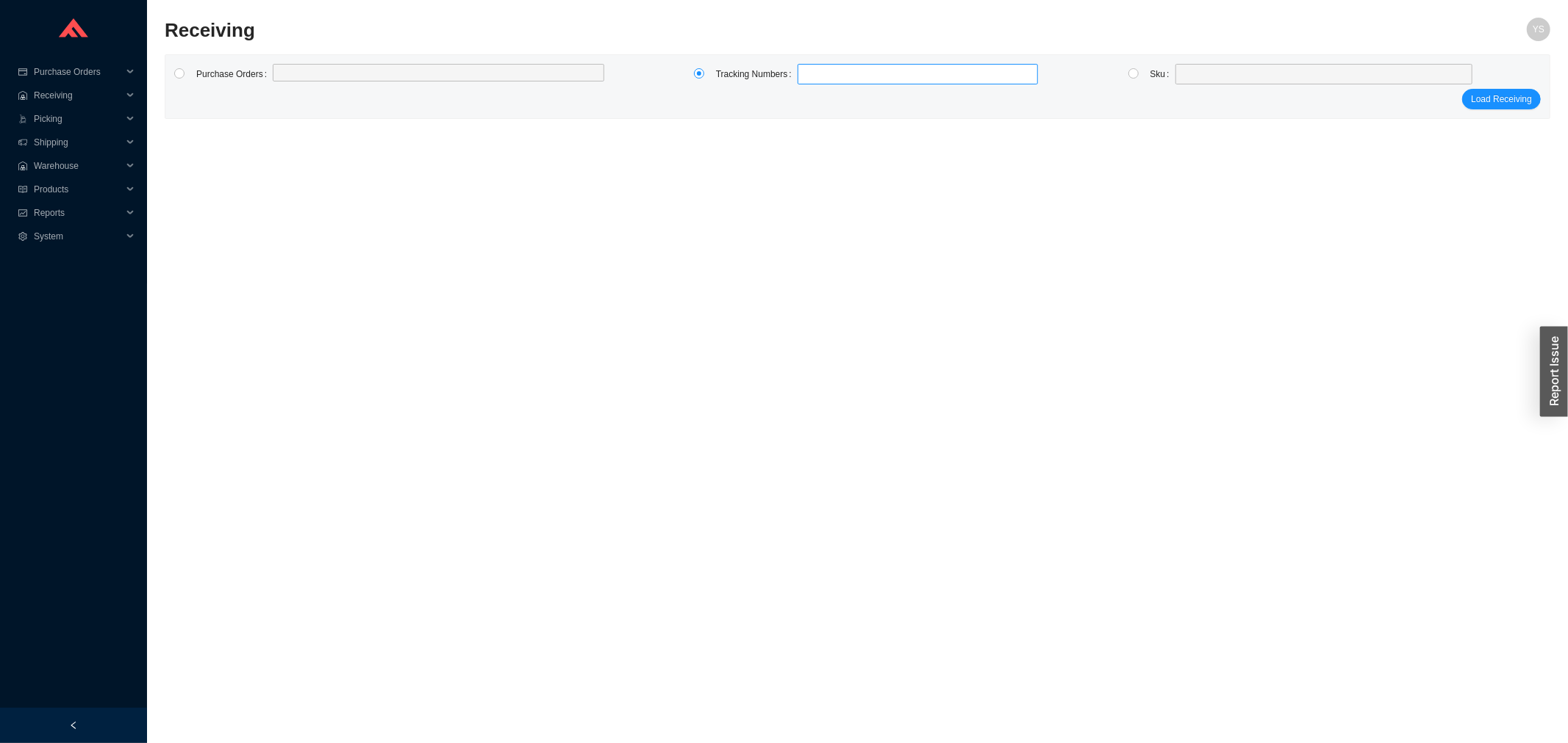
click at [825, 81] on label at bounding box center [918, 74] width 241 height 21
click at [810, 81] on input at bounding box center [805, 74] width 10 height 16
paste input "883772795370"
type input "883772795370"
click button "Load Receiving" at bounding box center [1500, 99] width 78 height 21
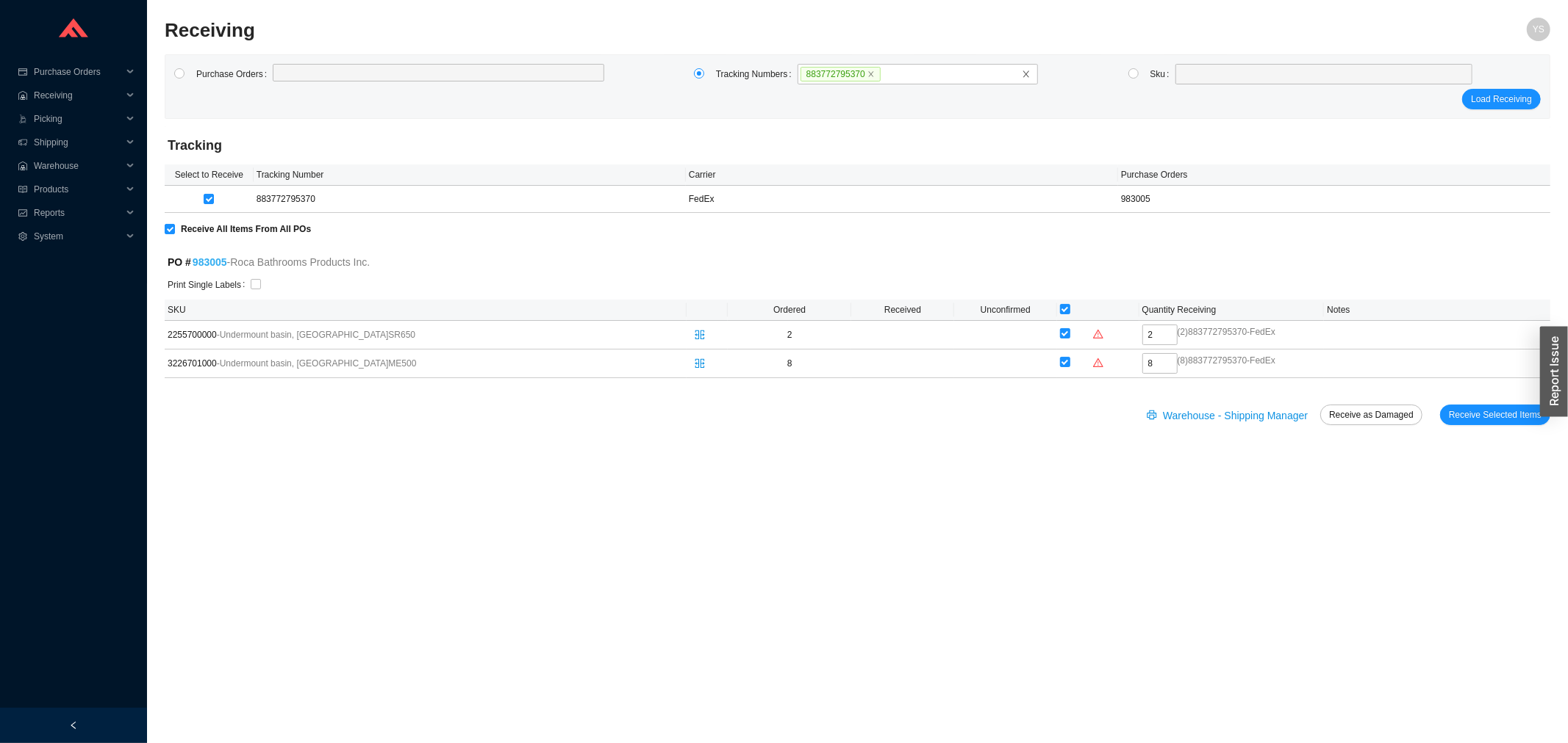
click at [214, 263] on link "983005" at bounding box center [210, 262] width 34 height 12
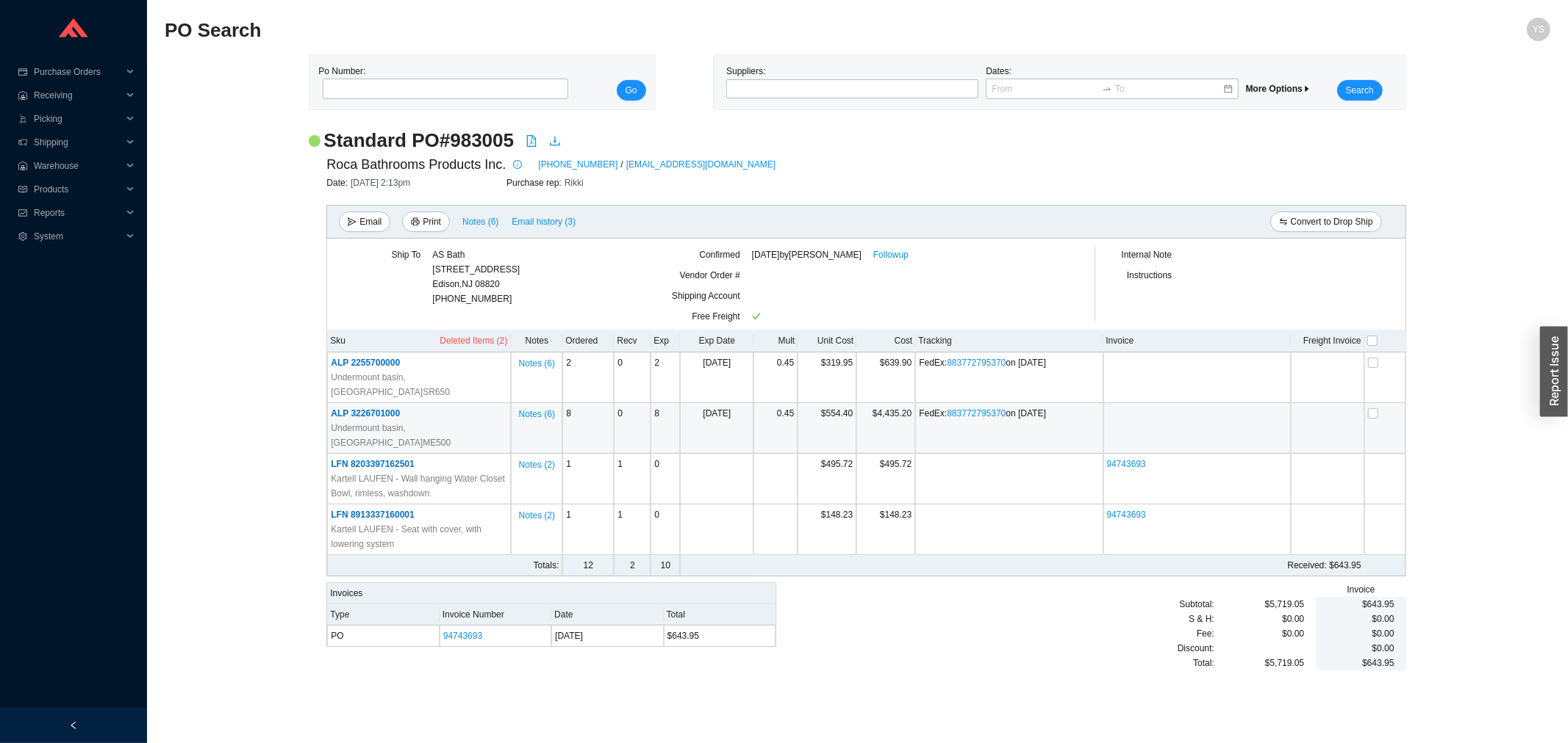
click at [387, 408] on span "ALP 3226701000" at bounding box center [365, 413] width 69 height 10
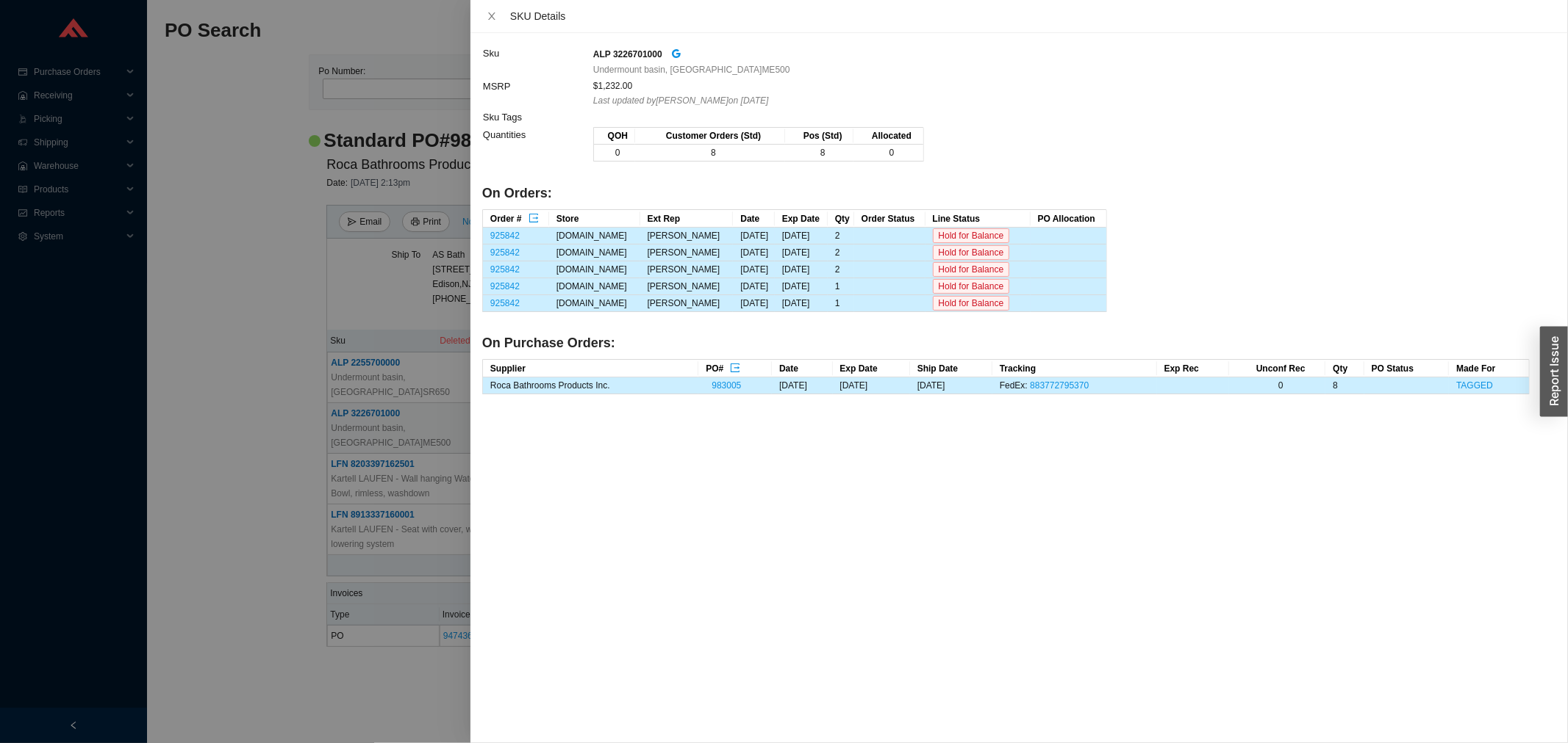
drag, startPoint x: 171, startPoint y: 327, endPoint x: 180, endPoint y: 319, distance: 12.0
click at [171, 327] on div at bounding box center [784, 372] width 1568 height 743
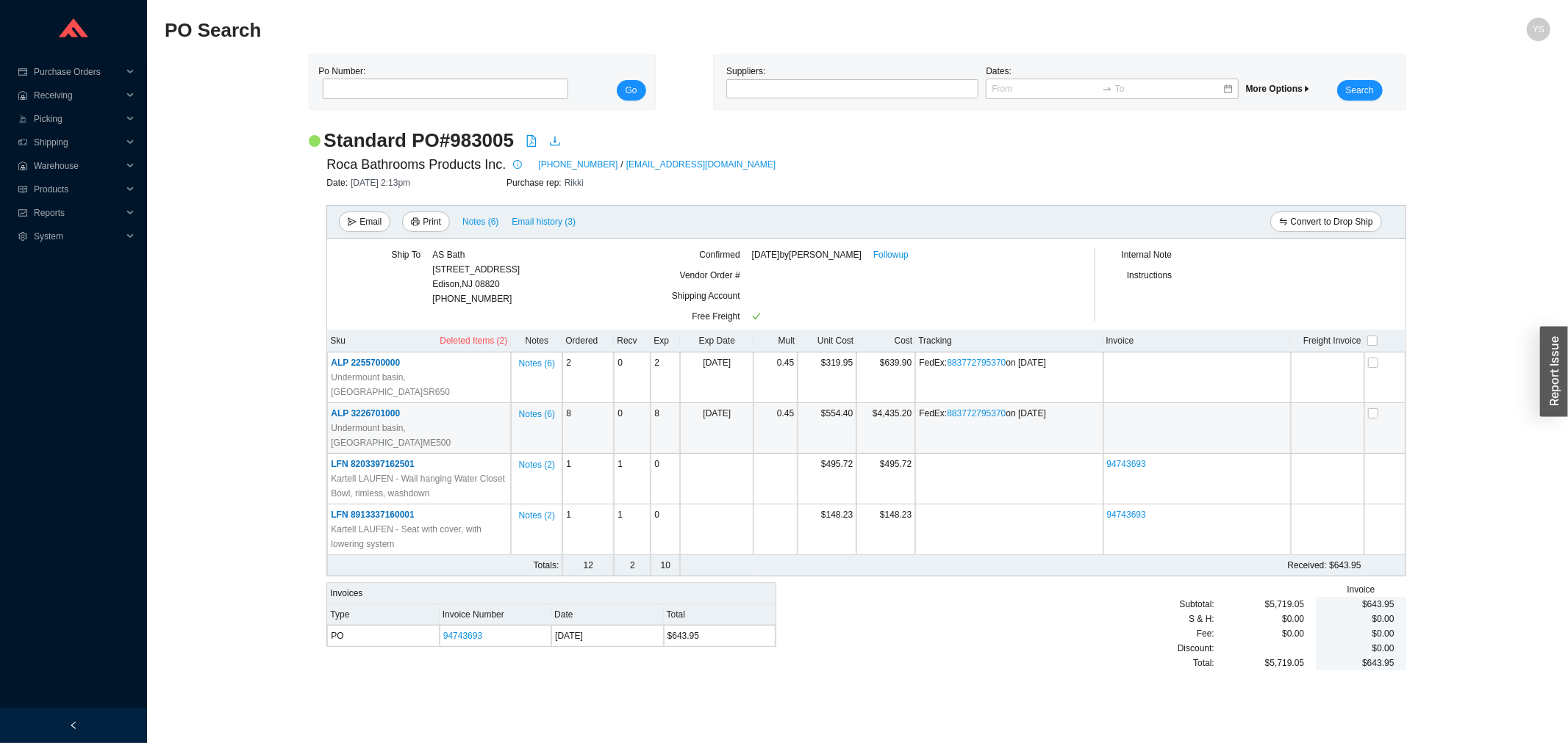
click at [469, 139] on h2 "Standard PO # 983005" at bounding box center [419, 140] width 191 height 26
click at [486, 140] on h2 "Standard PO # 983005" at bounding box center [419, 140] width 191 height 26
drag, startPoint x: 513, startPoint y: 140, endPoint x: 407, endPoint y: 139, distance: 106.0
click at [407, 139] on div "Standard PO # 983005" at bounding box center [857, 140] width 1096 height 26
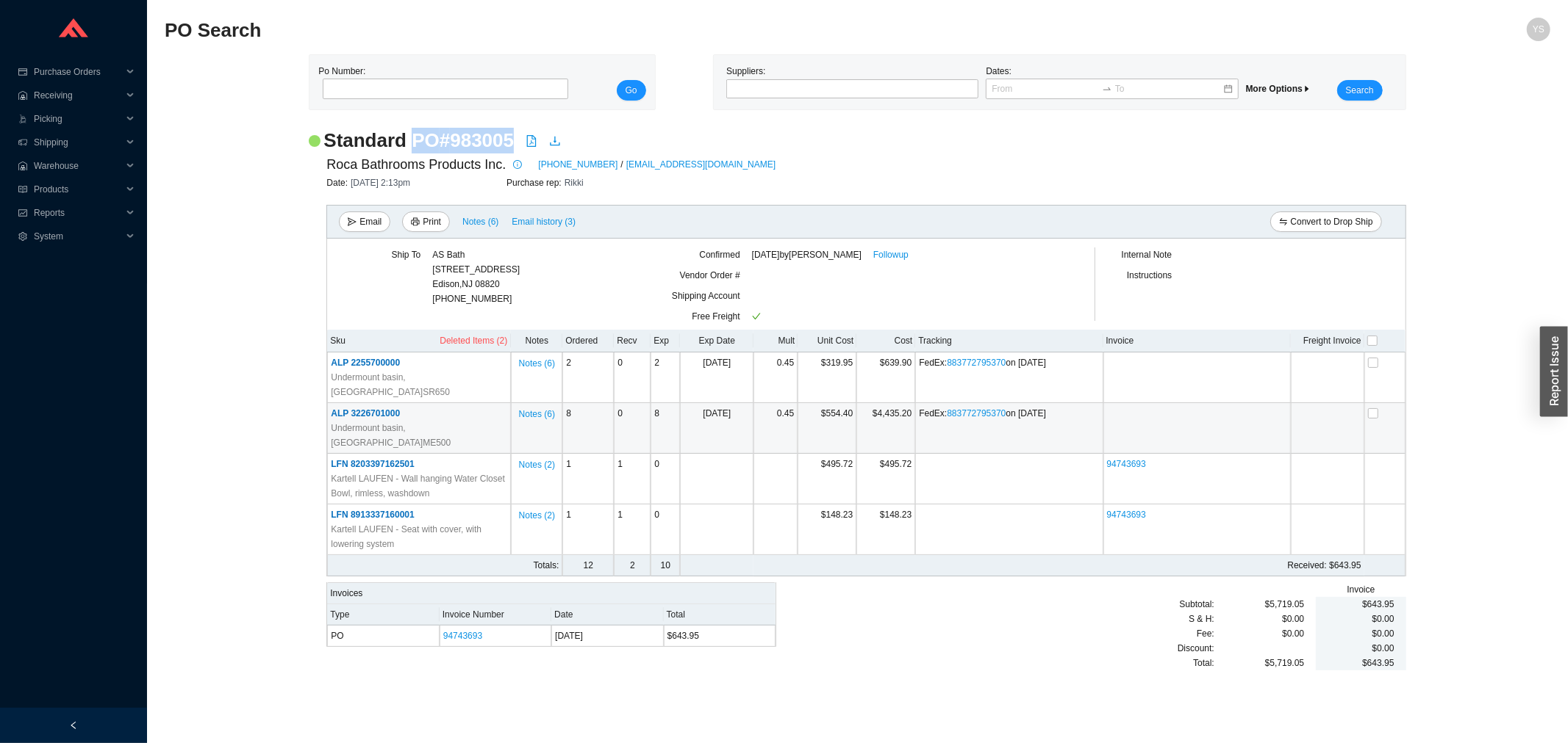
copy h2 "PO # 983005"
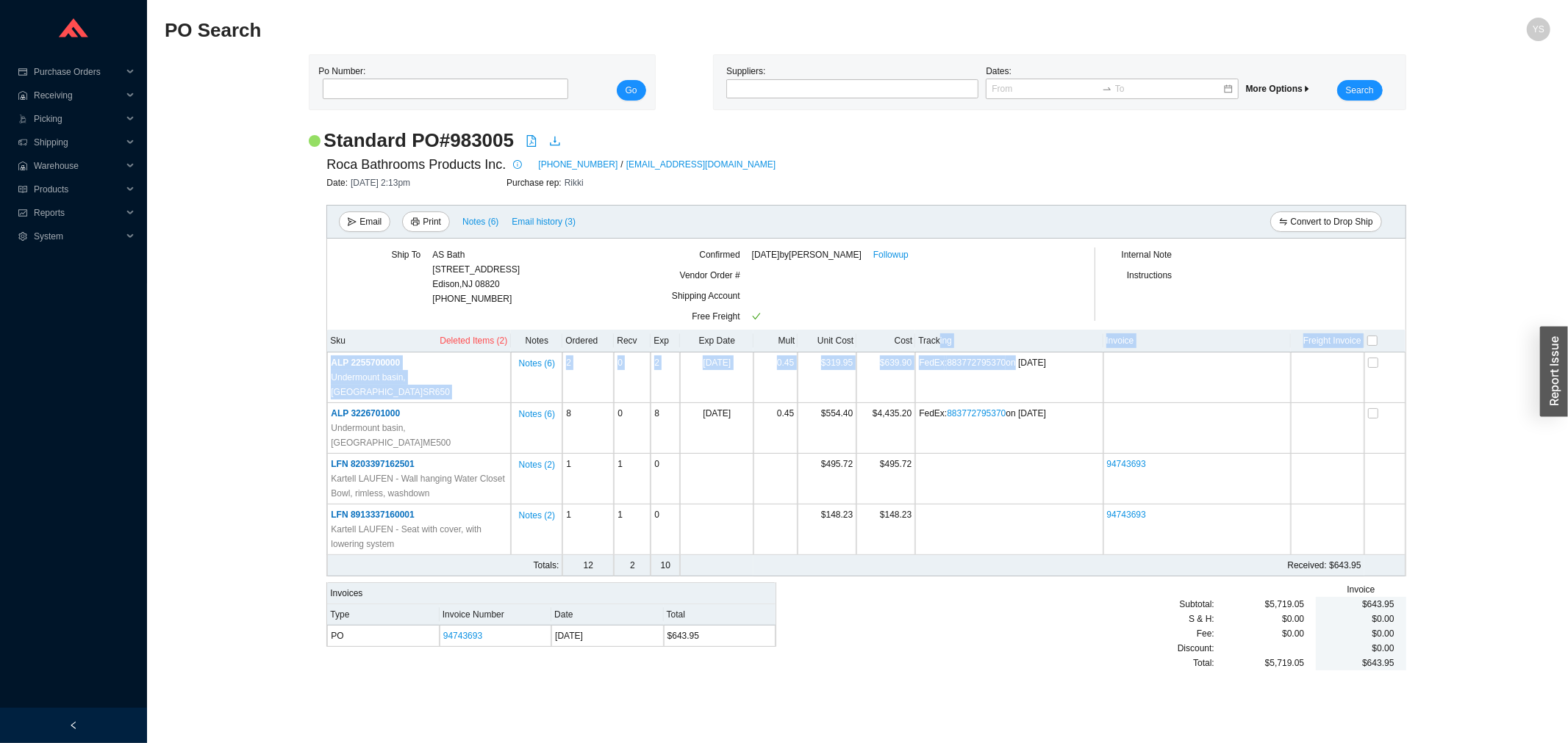
drag, startPoint x: 1005, startPoint y: 360, endPoint x: 937, endPoint y: 349, distance: 68.9
click at [937, 349] on div "Sku Deleted Items (2) Notes Ordered Recv Exp Exp Date Mult Unit Cost Cost Track…" at bounding box center [865, 453] width 1077 height 246
click at [914, 354] on td "$639.90" at bounding box center [885, 378] width 59 height 50
click at [467, 336] on span "Deleted Items (2)" at bounding box center [473, 341] width 68 height 14
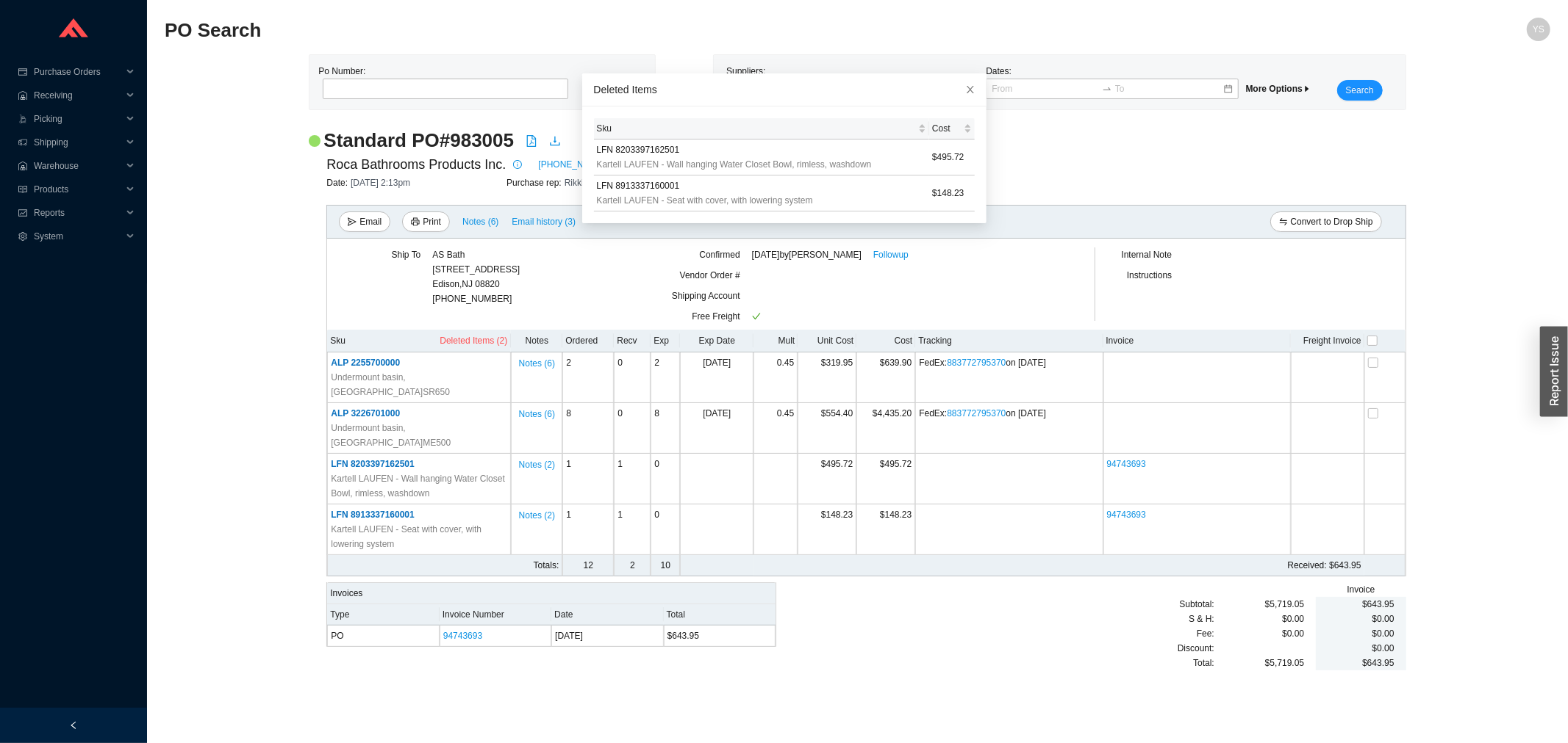
click at [227, 320] on div "Standard PO # 983005 Roca Bathrooms Products Inc. 866-696-2493 / info.usa@laufe…" at bounding box center [857, 407] width 1385 height 558
click at [339, 148] on h2 "Standard PO # 983005" at bounding box center [419, 140] width 191 height 26
drag, startPoint x: 322, startPoint y: 166, endPoint x: 336, endPoint y: 166, distance: 14.0
click at [335, 166] on div "Roca Bathrooms Products Inc. 866-696-2493 / info.usa@laufen.com Date: 7/17/25 2…" at bounding box center [857, 412] width 1096 height 517
click at [960, 90] on span "Close" at bounding box center [970, 90] width 32 height 32
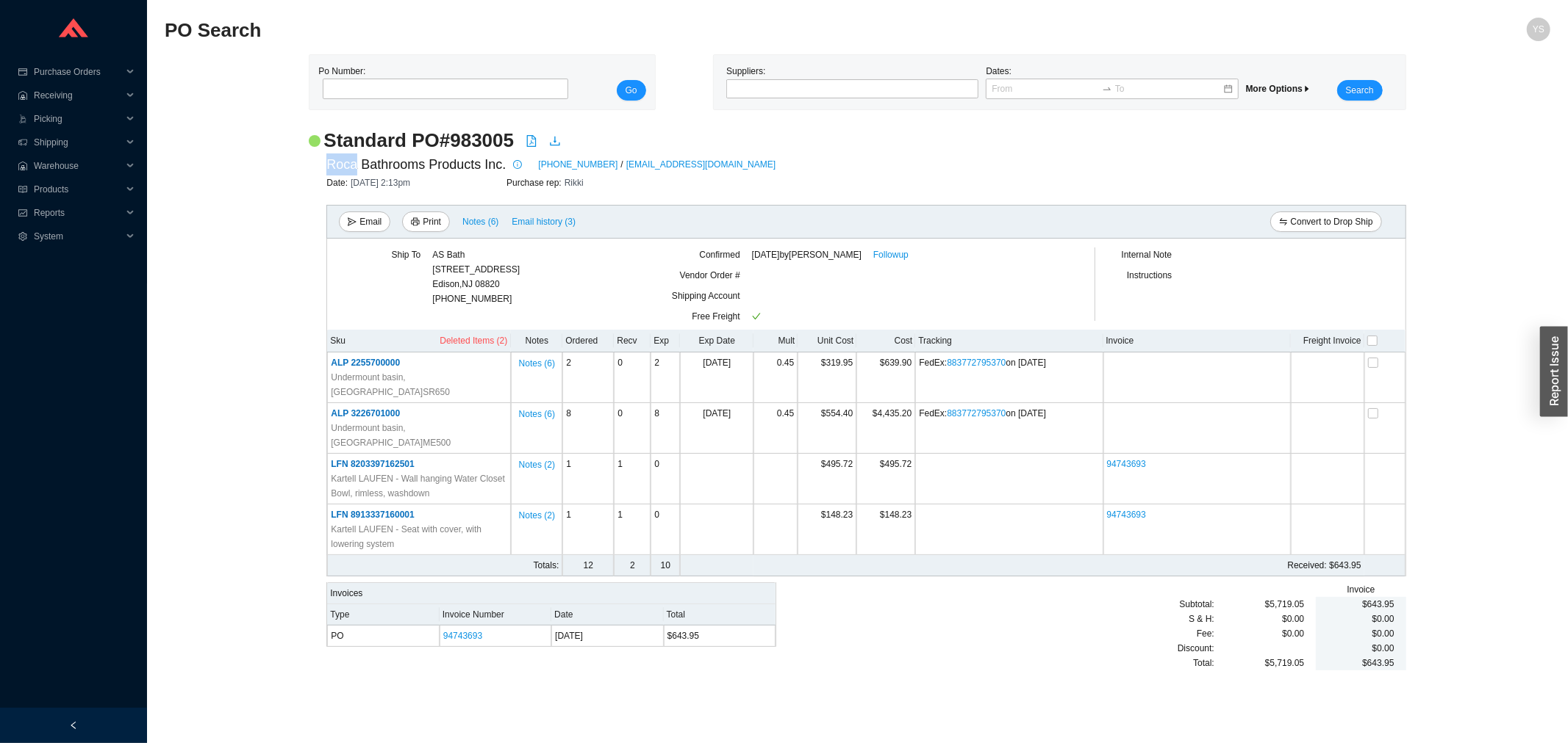
drag, startPoint x: 318, startPoint y: 166, endPoint x: 355, endPoint y: 169, distance: 37.1
click at [355, 169] on div "Roca Bathrooms Products Inc. 866-696-2493 / info.usa@laufen.com Date: 7/17/25 2…" at bounding box center [857, 412] width 1096 height 517
copy span "Roca"
click at [358, 364] on span "ALP 2255700000" at bounding box center [365, 363] width 69 height 10
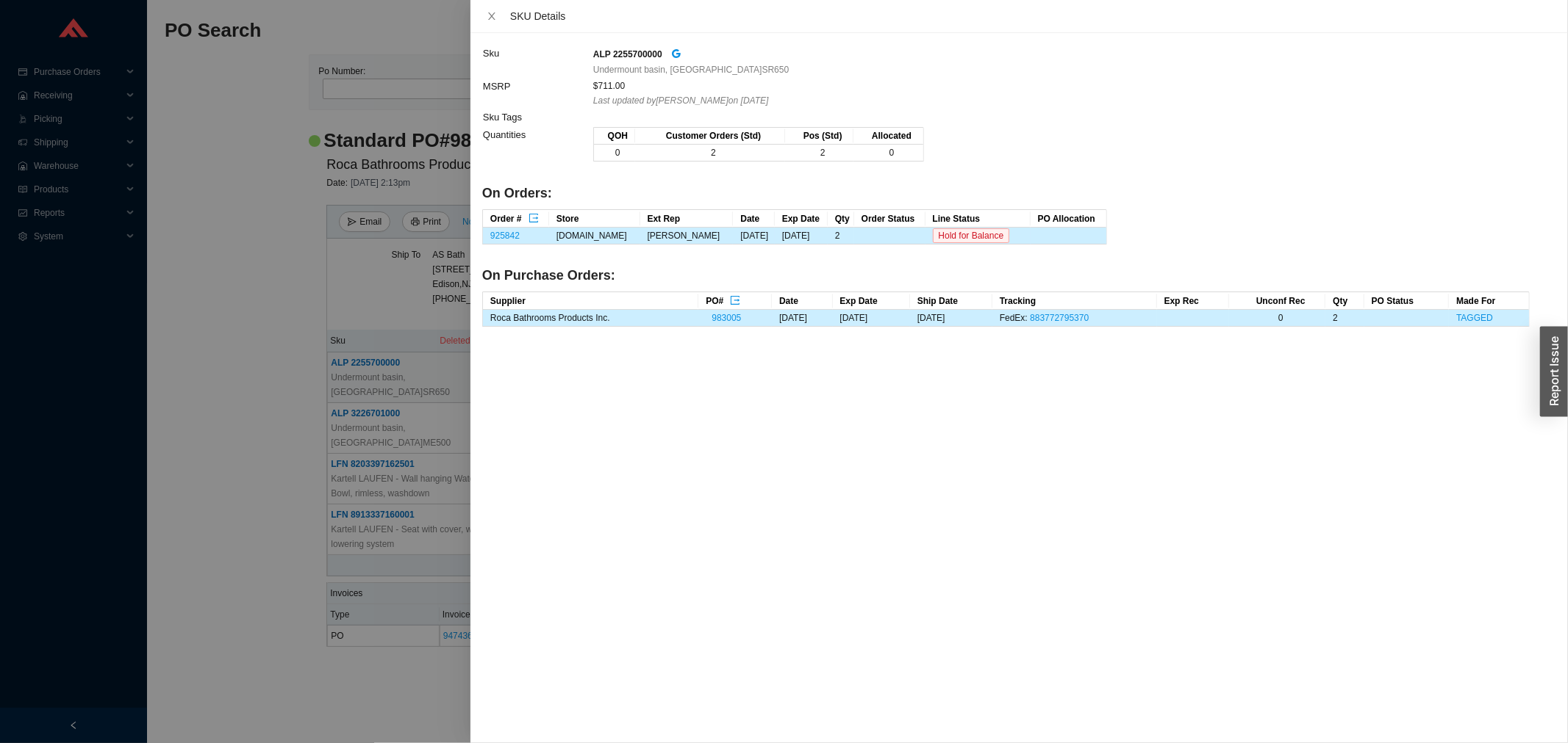
click at [493, 246] on div "Order # Store Ext Rep Date Exp Date Qty Order Status Line Status PO Allocation …" at bounding box center [795, 230] width 625 height 42
click at [499, 237] on link "925842" at bounding box center [505, 235] width 30 height 10
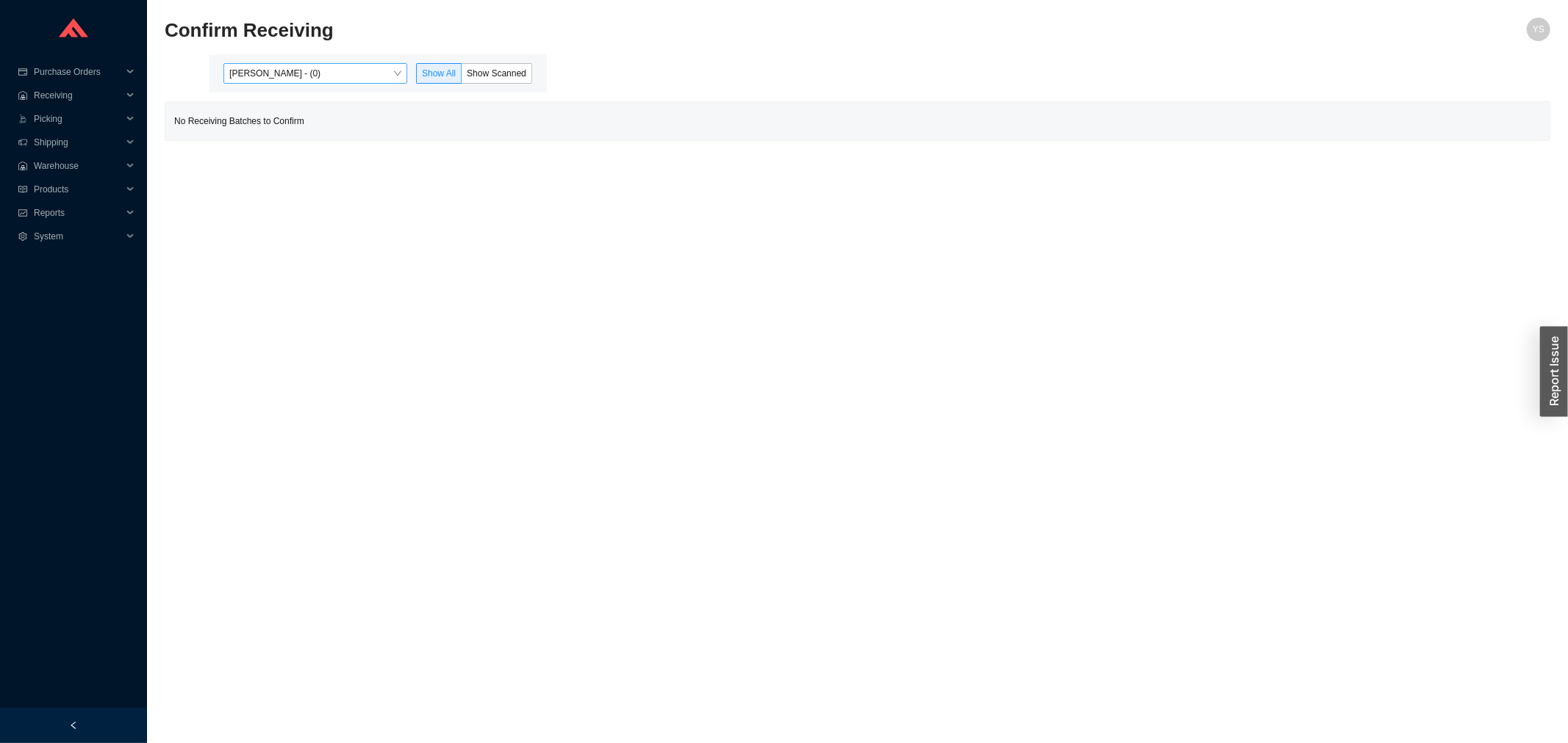
click at [289, 70] on span "[PERSON_NAME] - (0)" at bounding box center [315, 73] width 172 height 19
click at [293, 125] on div "[PERSON_NAME] - (40)" at bounding box center [316, 121] width 172 height 13
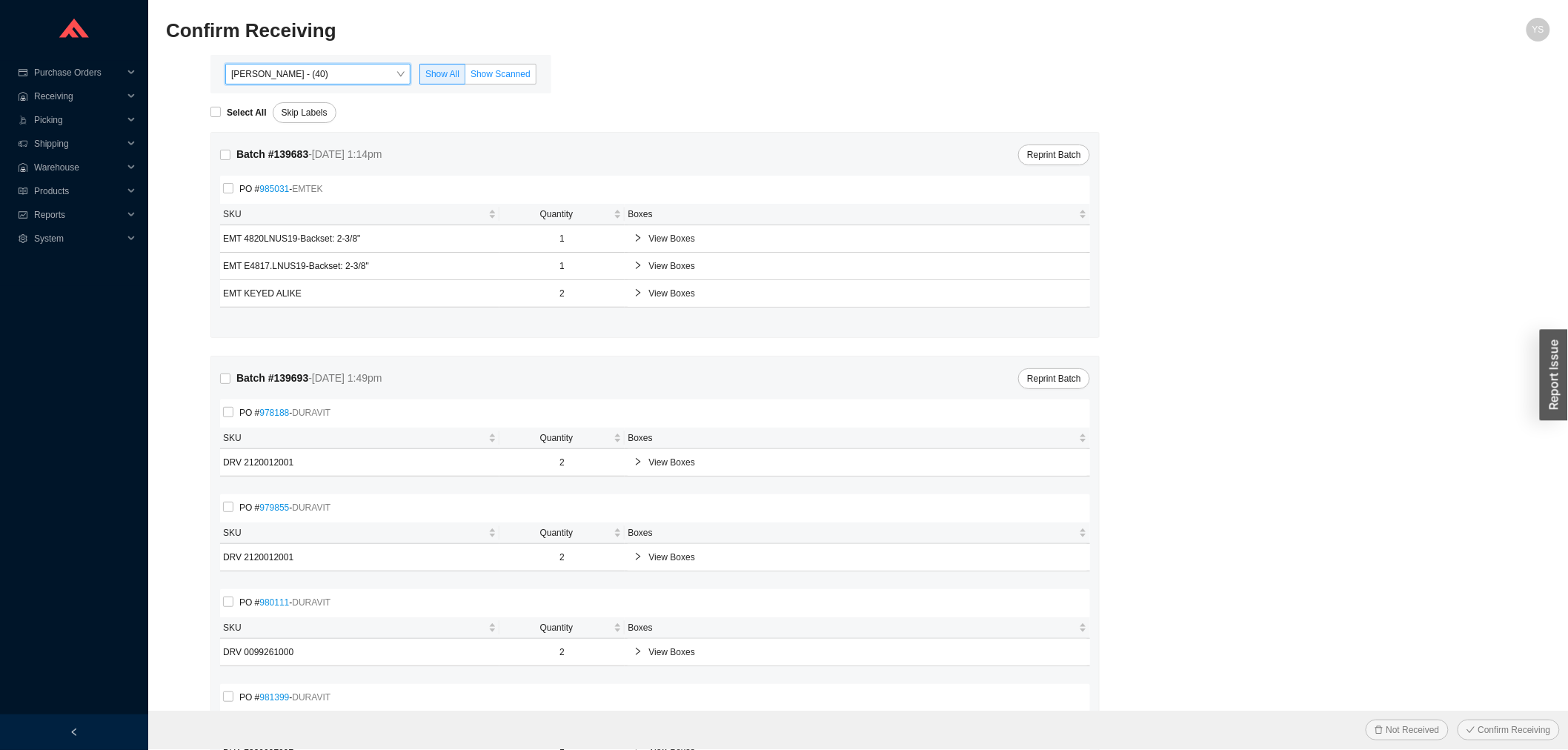
click at [498, 82] on label "Show Scanned" at bounding box center [501, 74] width 71 height 21
click at [466, 77] on input "Show Scanned" at bounding box center [466, 77] width 0 height 0
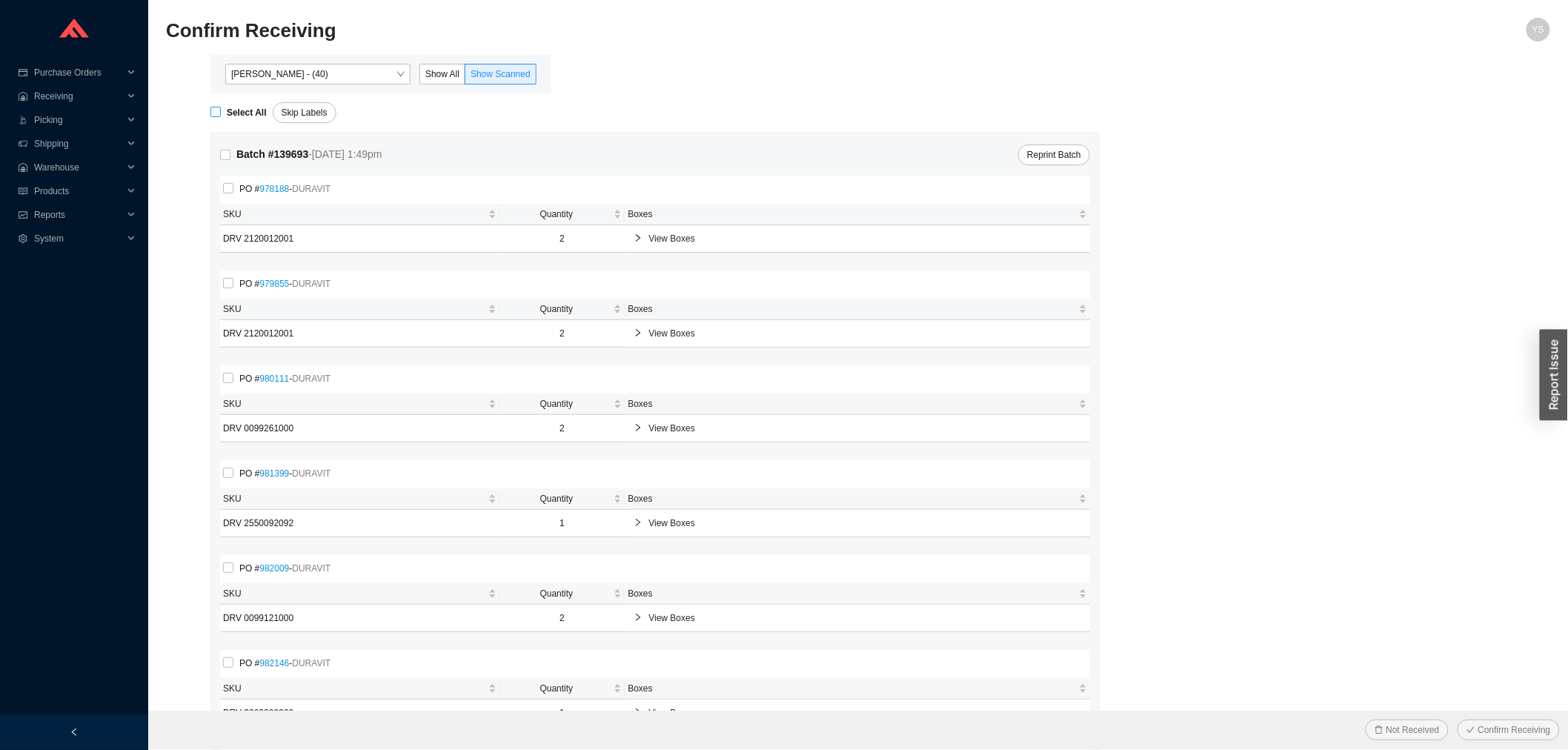
click at [232, 111] on strong "Select All" at bounding box center [247, 112] width 40 height 10
click at [220, 111] on input "Select All" at bounding box center [215, 112] width 10 height 10
checkbox input "true"
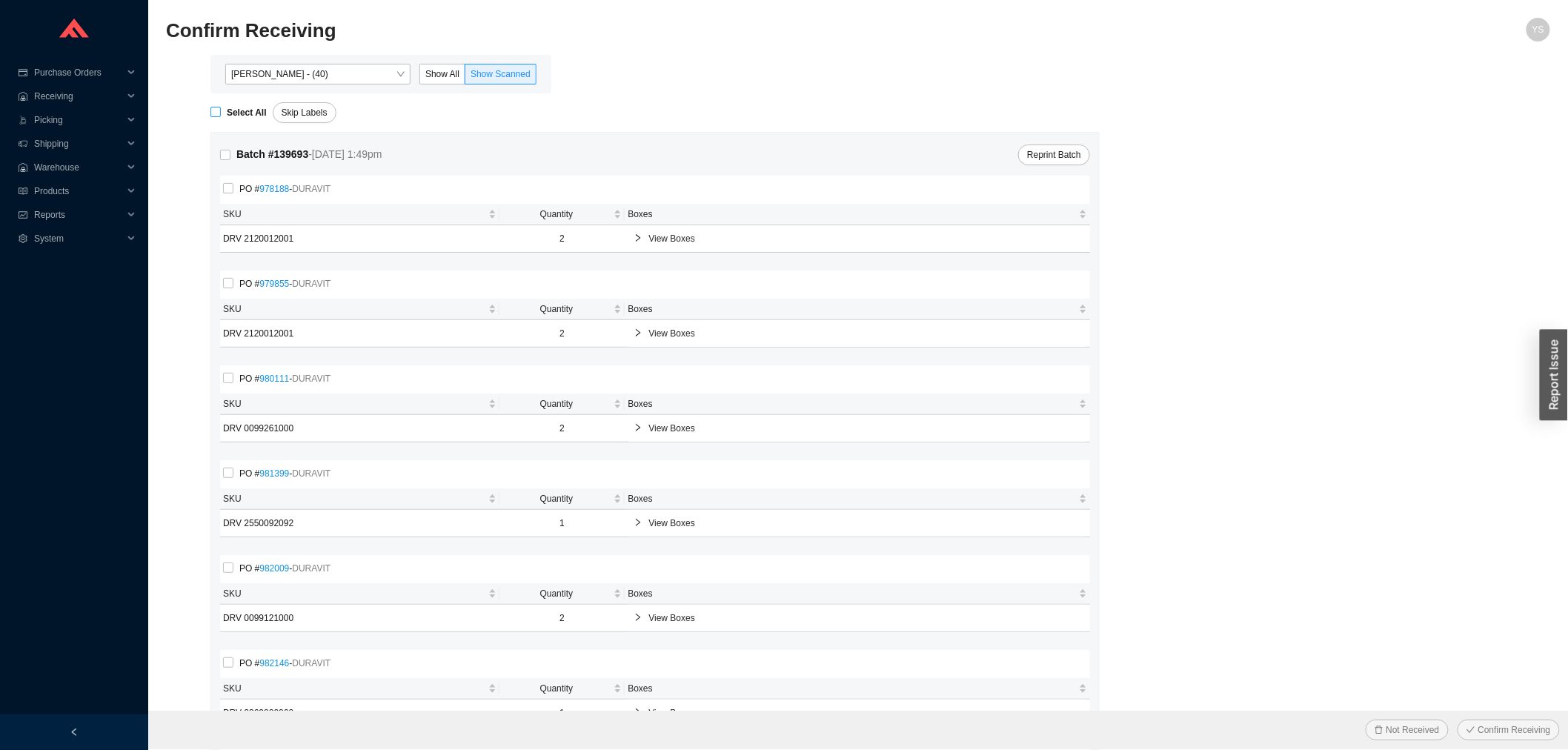
checkbox input "true"
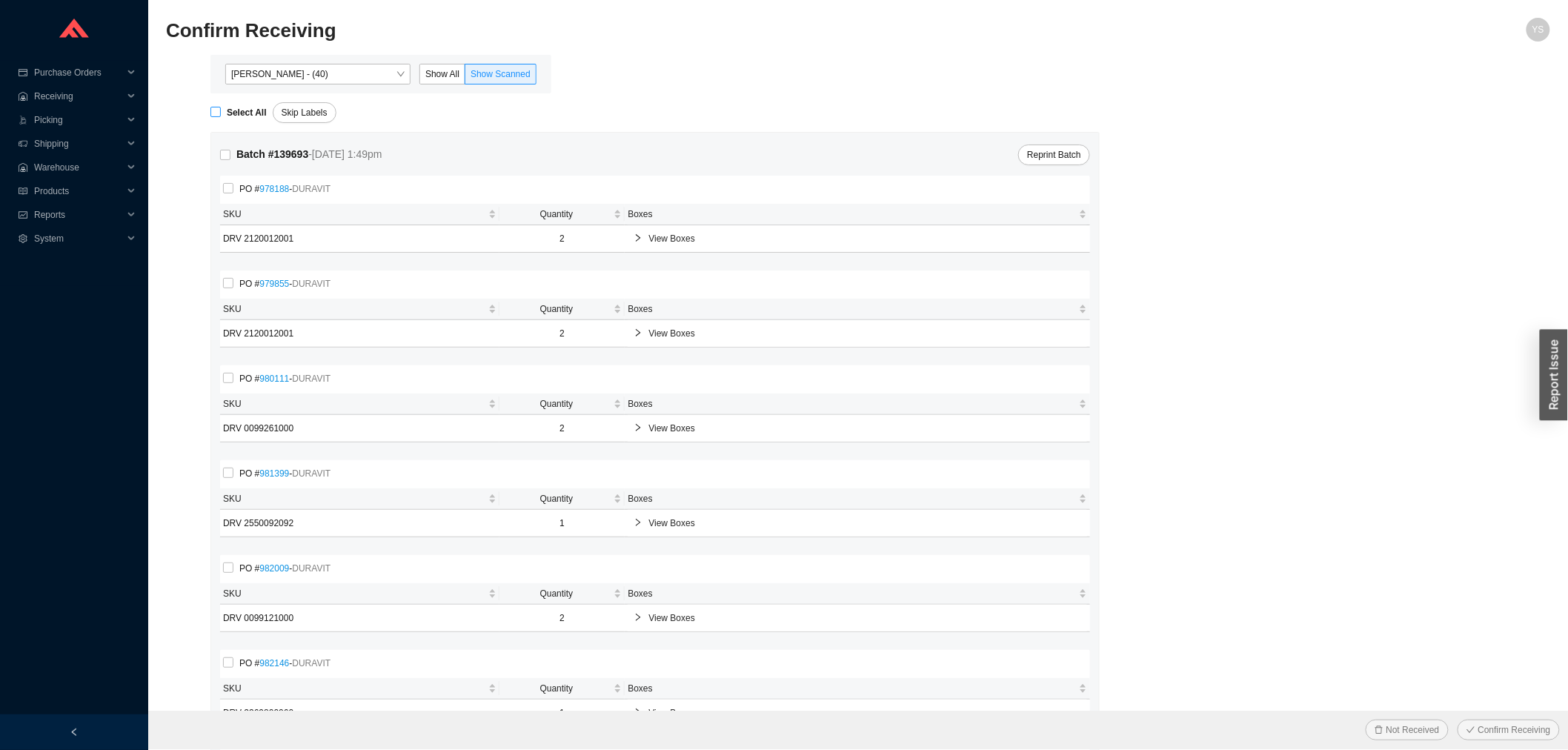
checkbox input "true"
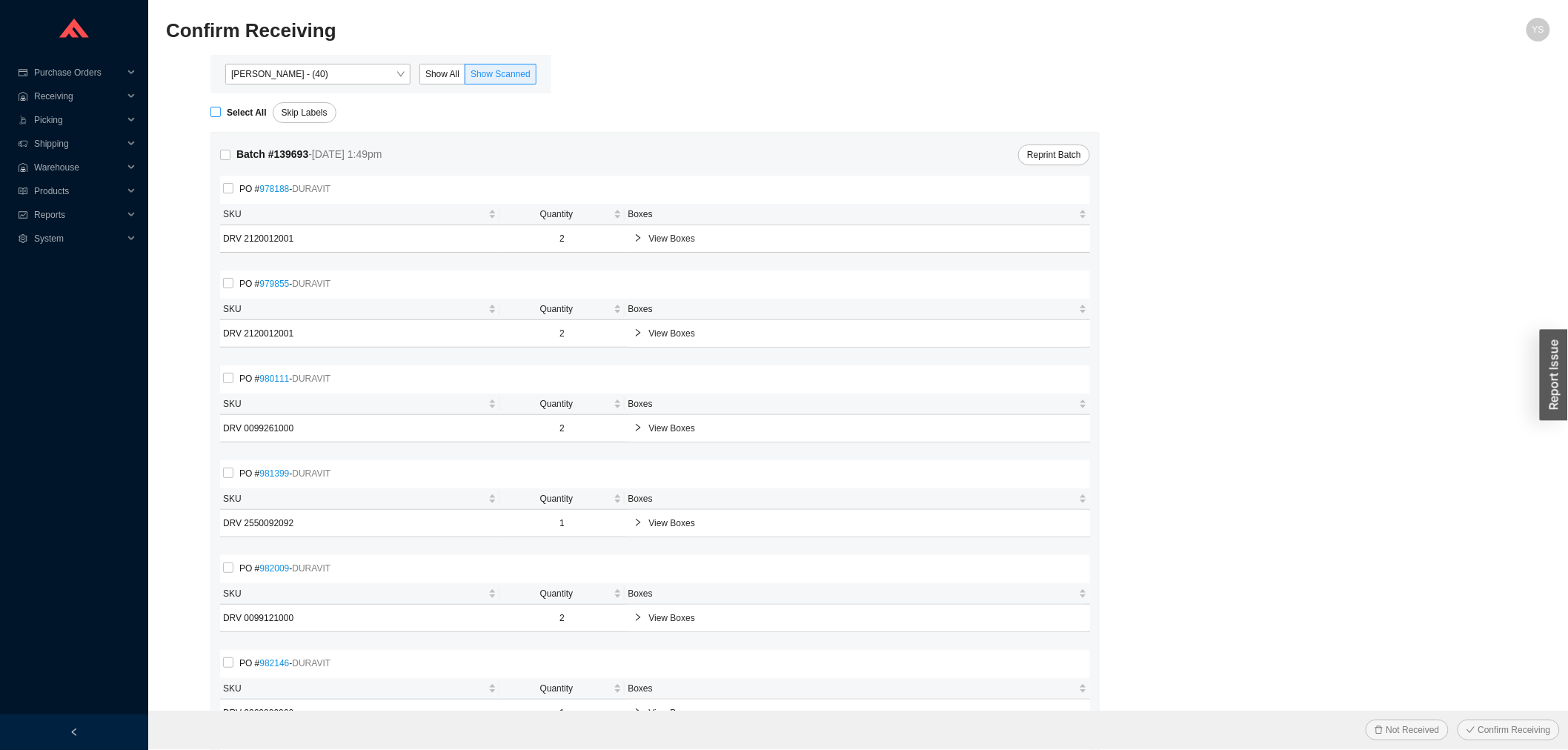
checkbox input "true"
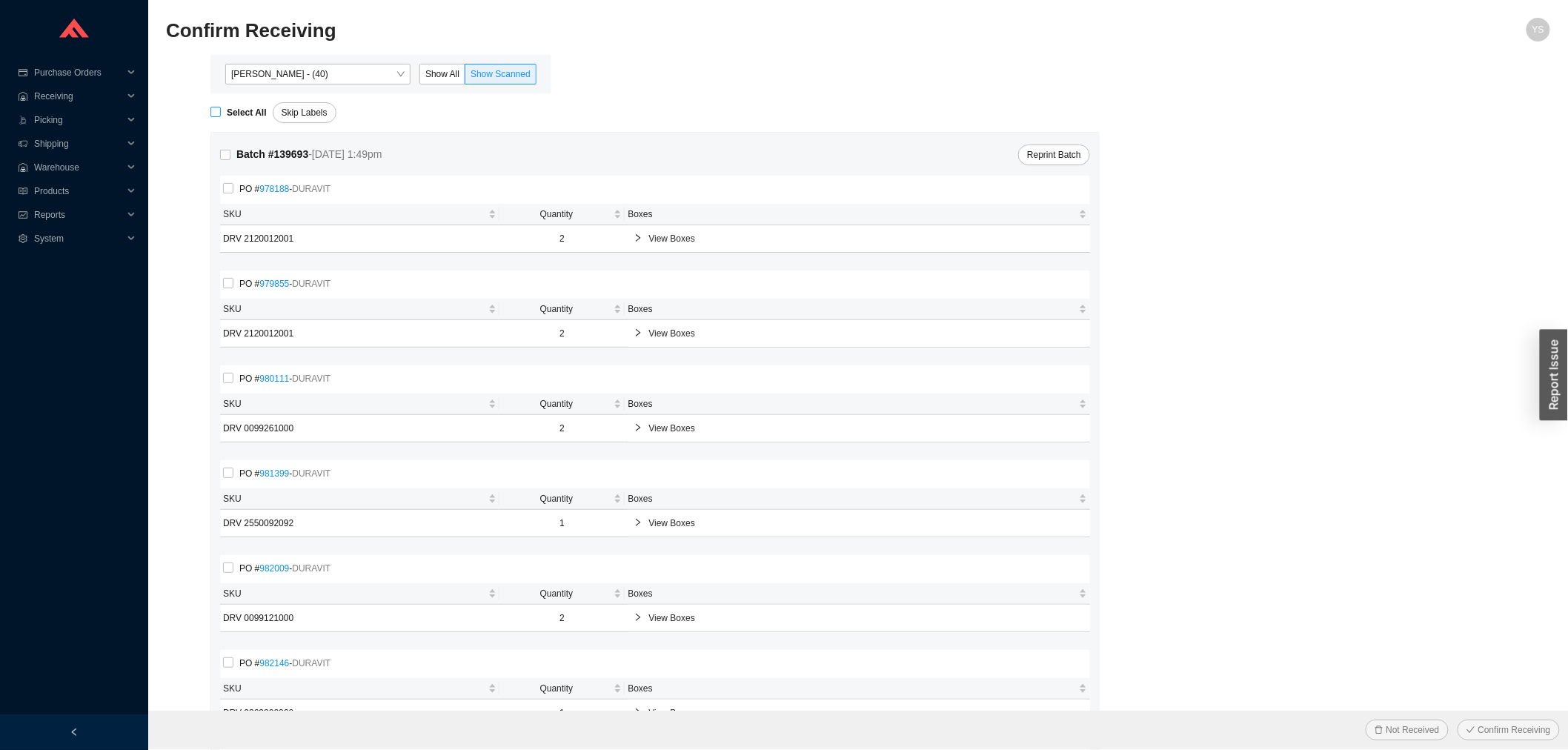
checkbox input "true"
click at [1493, 724] on span "Confirm Receiving" at bounding box center [1514, 730] width 73 height 15
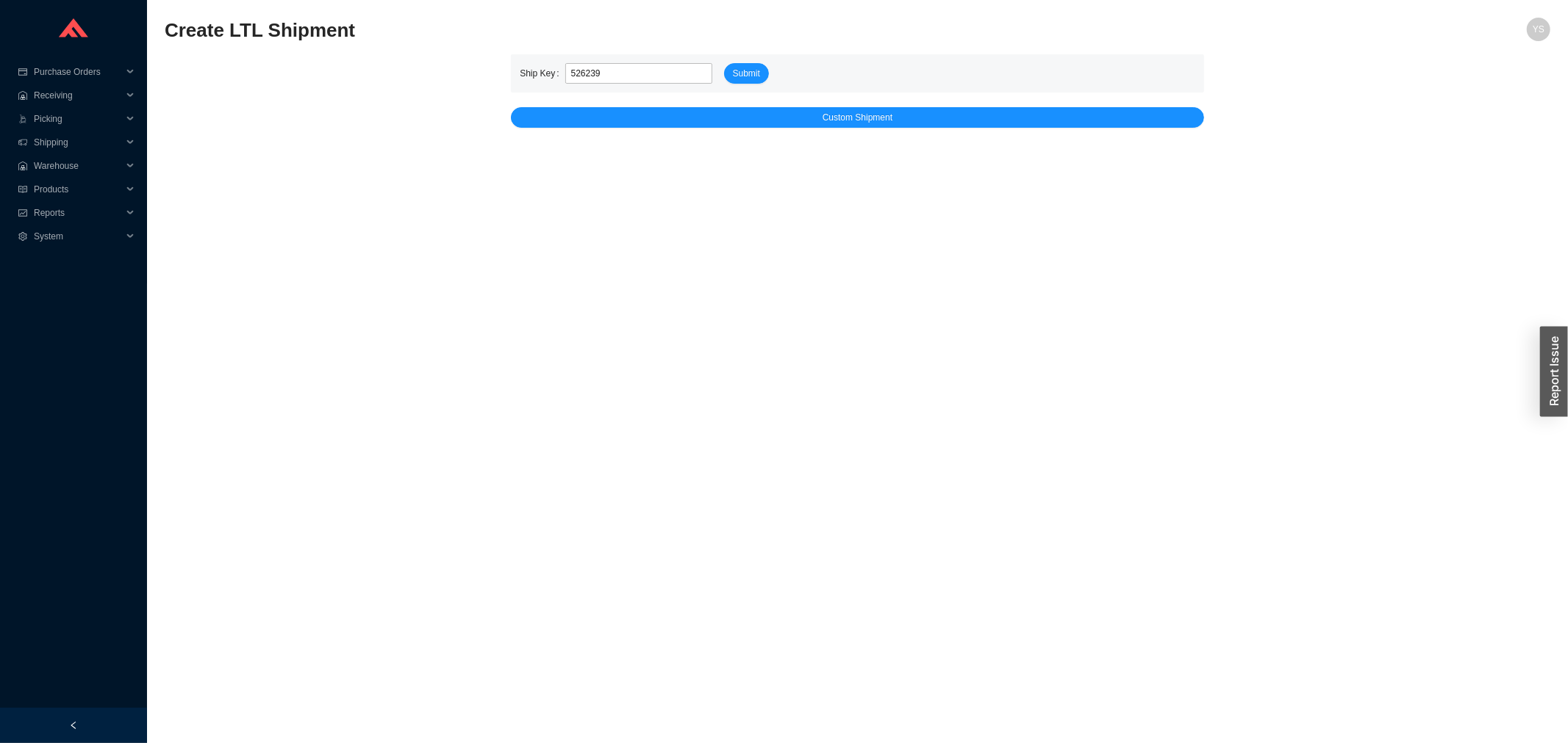
type input "526239"
click at [724, 63] on button "Submit" at bounding box center [746, 73] width 45 height 21
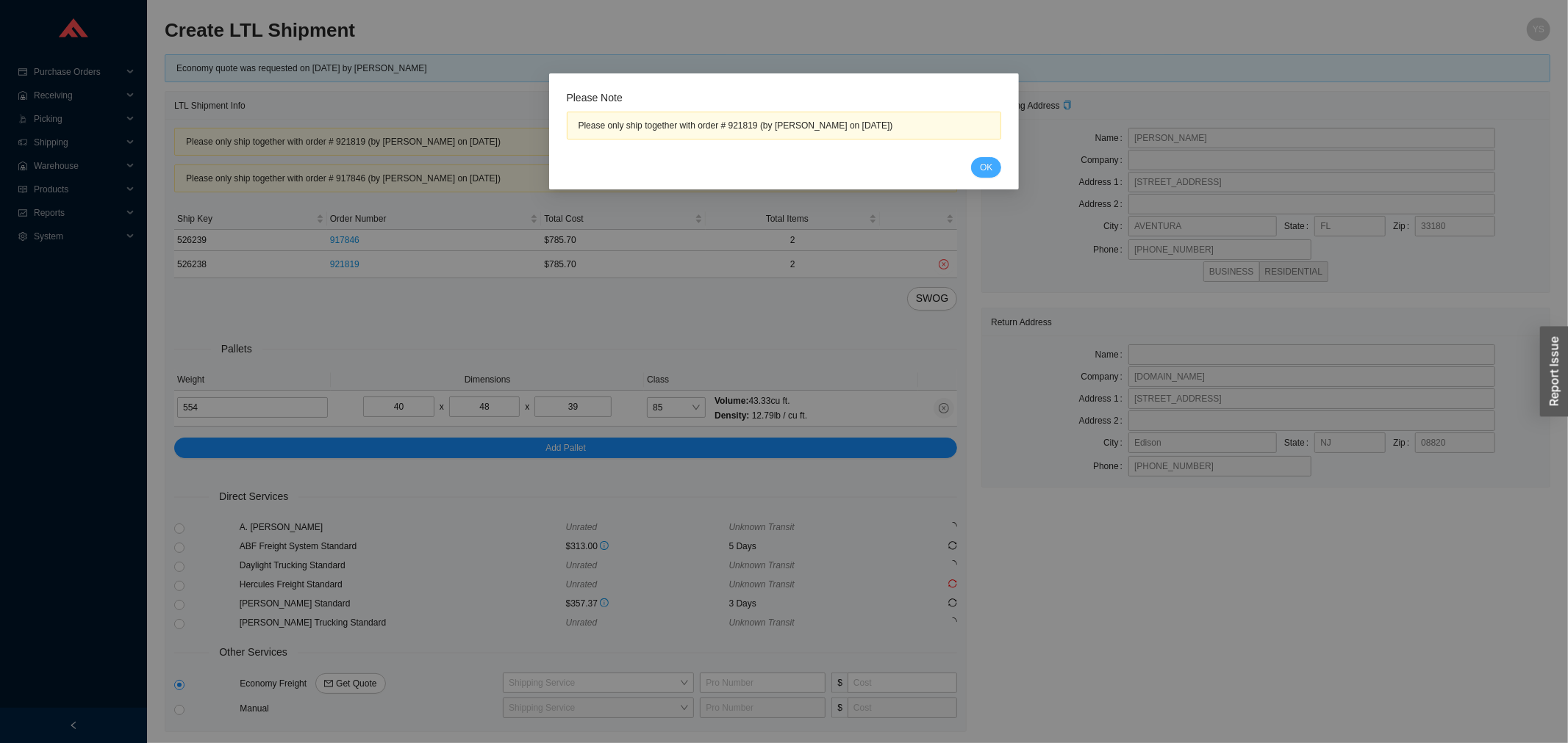
click at [990, 166] on span "OK" at bounding box center [987, 167] width 13 height 14
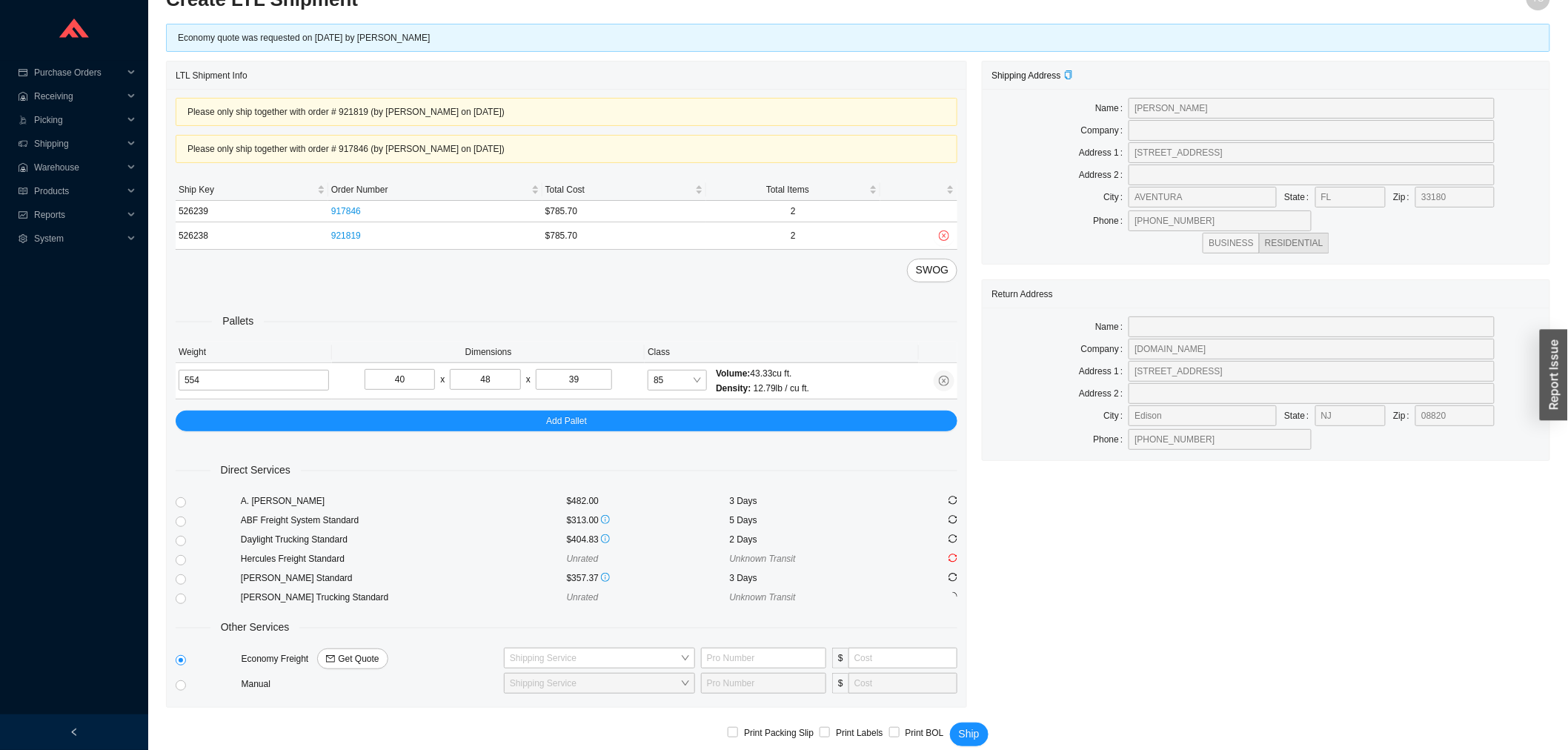
scroll to position [48, 0]
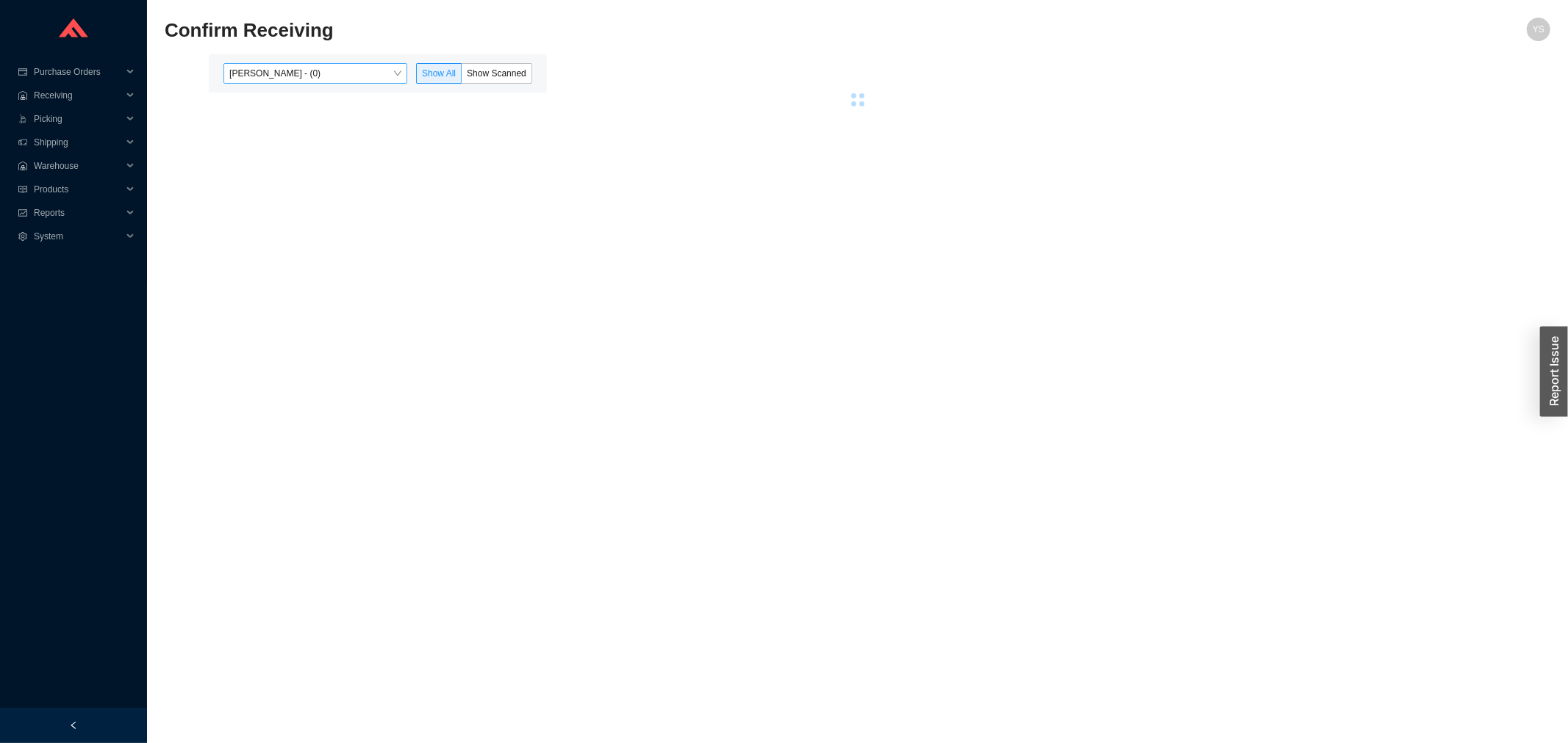
click at [291, 74] on span "[PERSON_NAME] - (0)" at bounding box center [315, 73] width 172 height 19
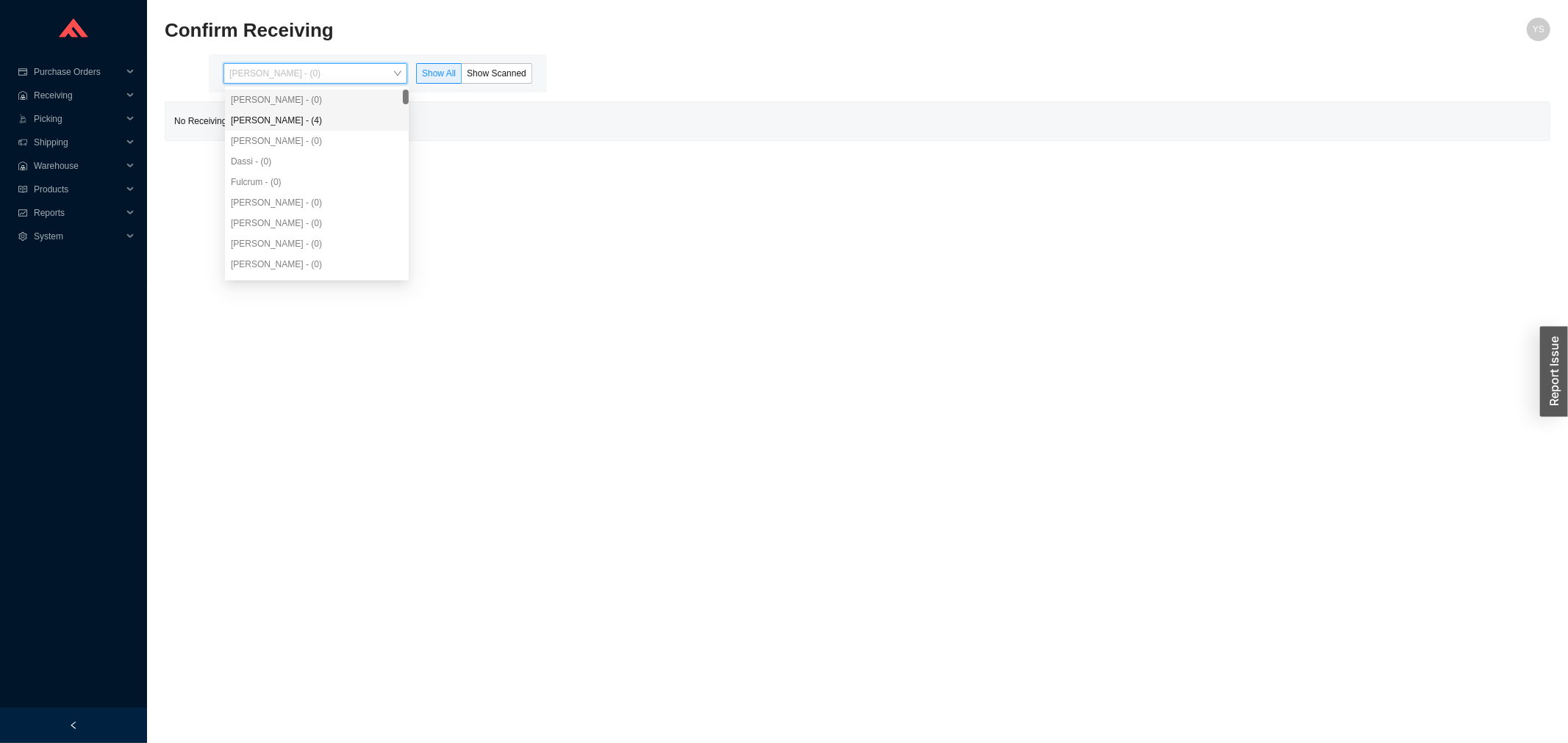
click at [289, 122] on div "[PERSON_NAME] - (4)" at bounding box center [316, 121] width 172 height 13
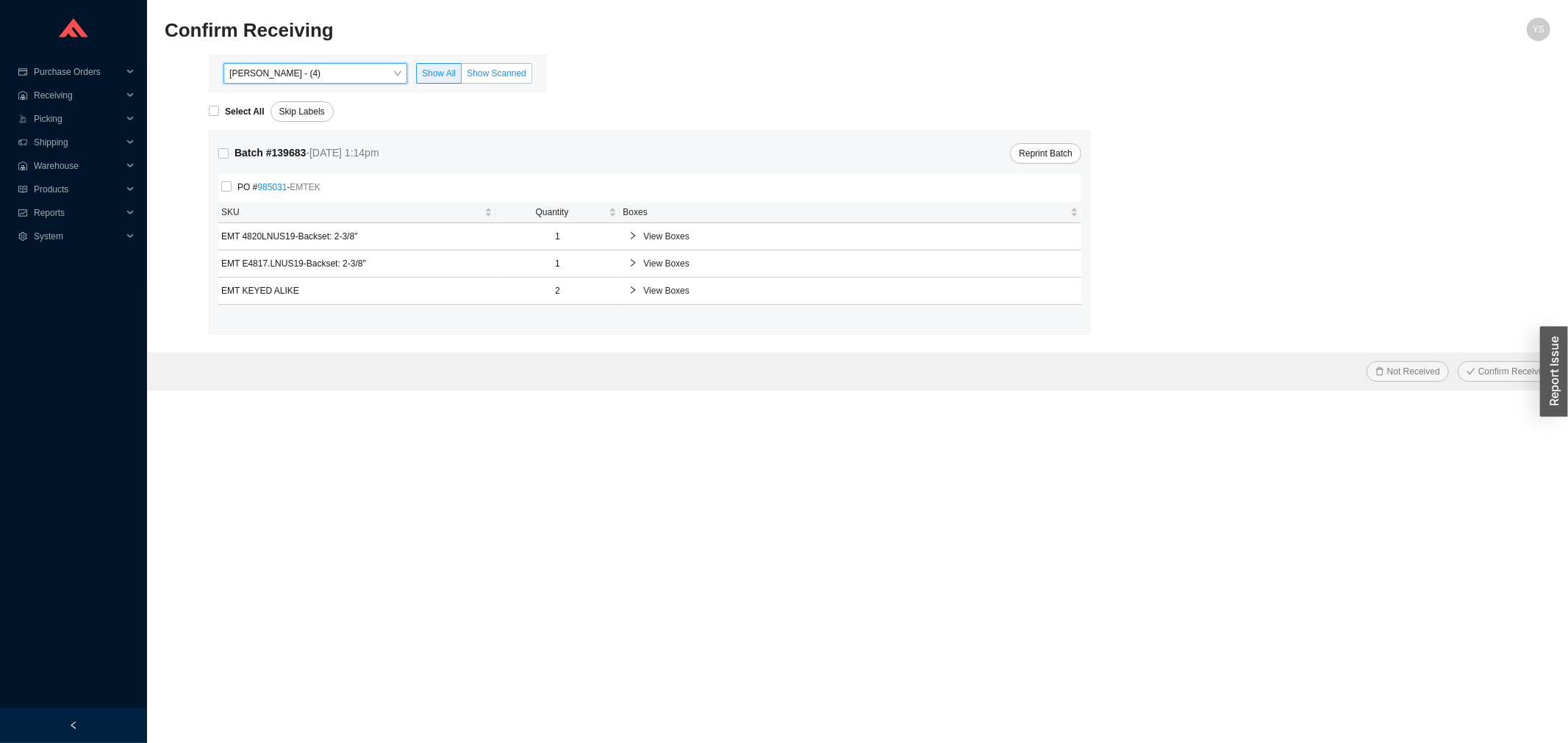
click at [518, 79] on label "Show Scanned" at bounding box center [497, 73] width 70 height 21
click at [462, 76] on input "Show Scanned" at bounding box center [462, 76] width 0 height 0
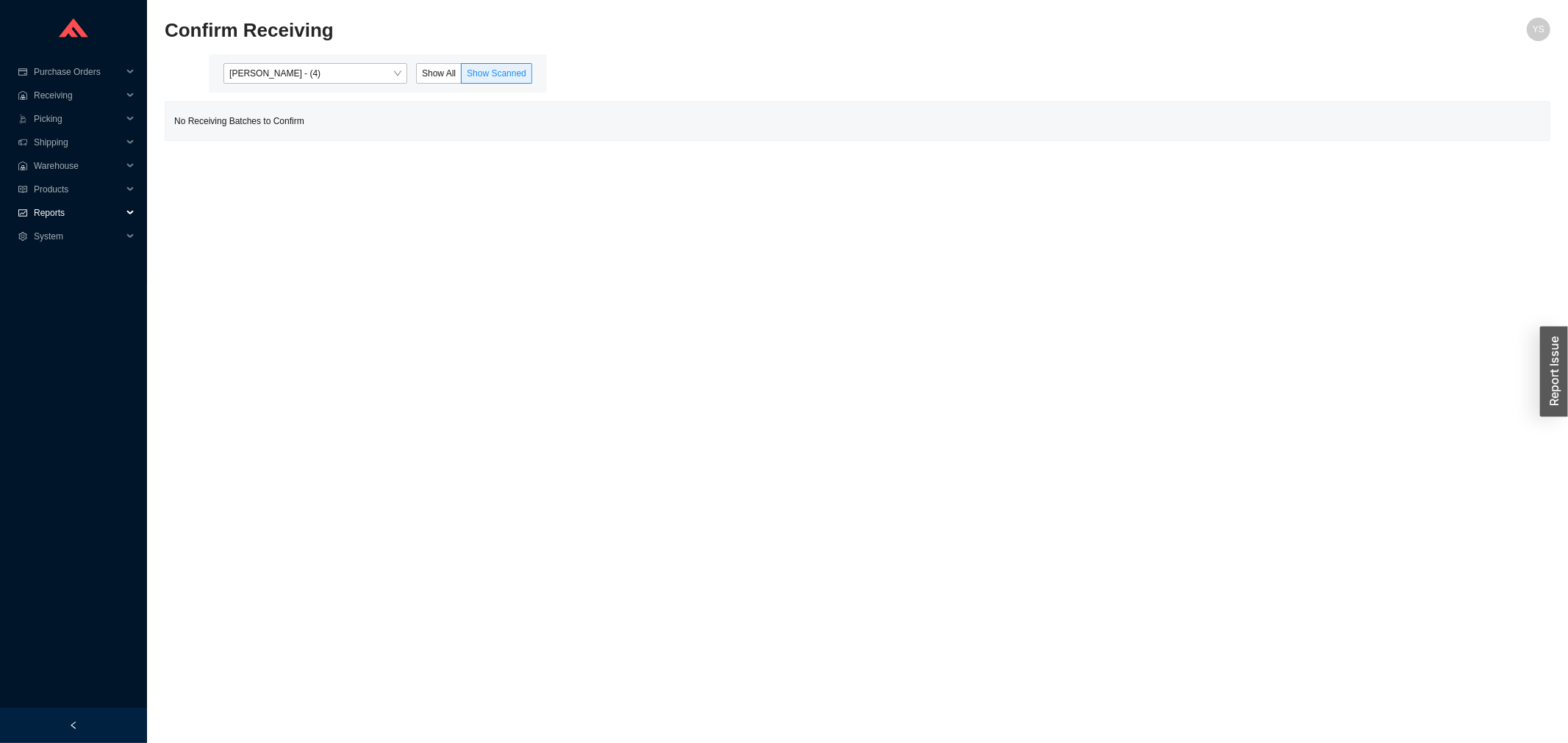
click at [68, 202] on span "Reports" at bounding box center [78, 213] width 88 height 23
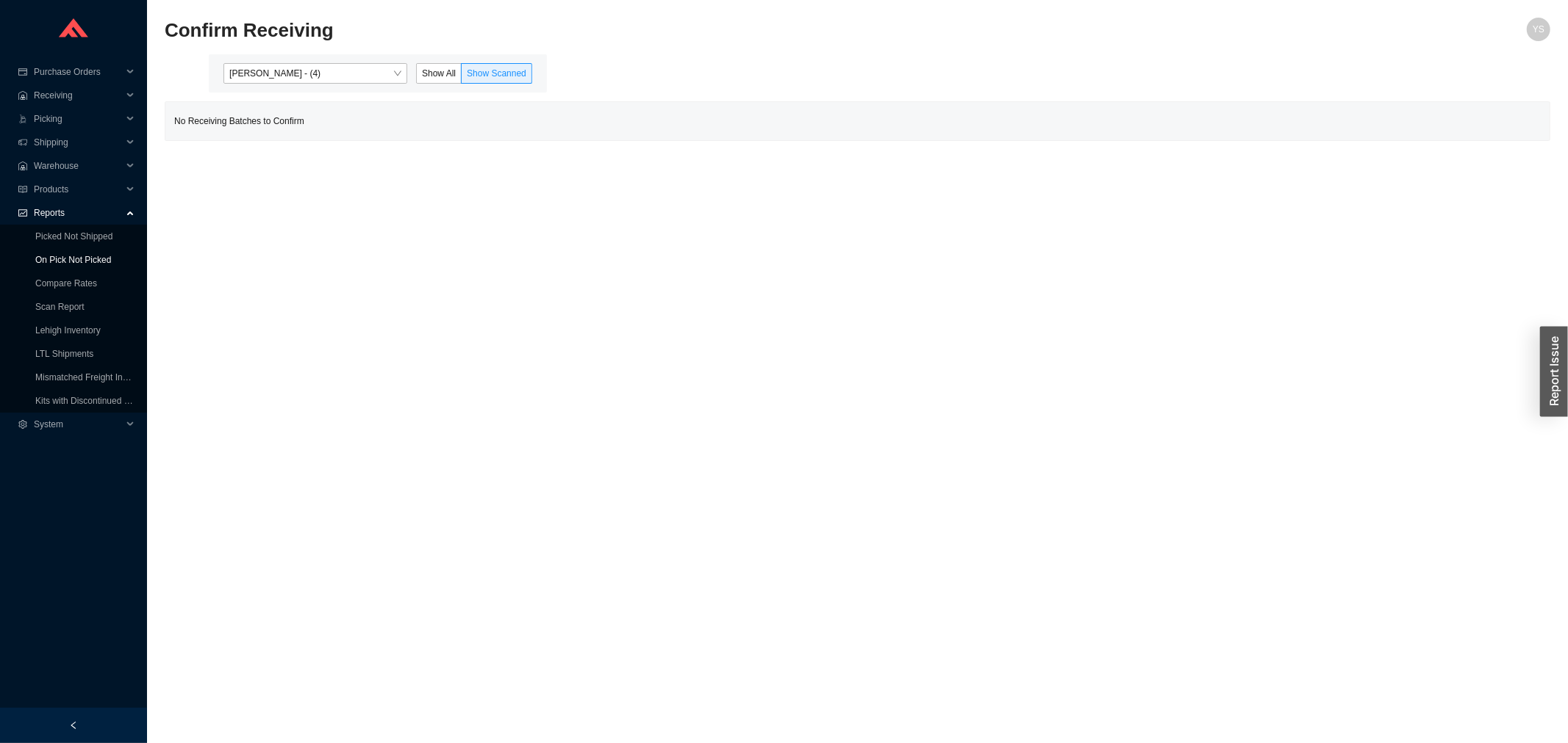
click at [65, 265] on link "On Pick Not Picked" at bounding box center [73, 259] width 76 height 10
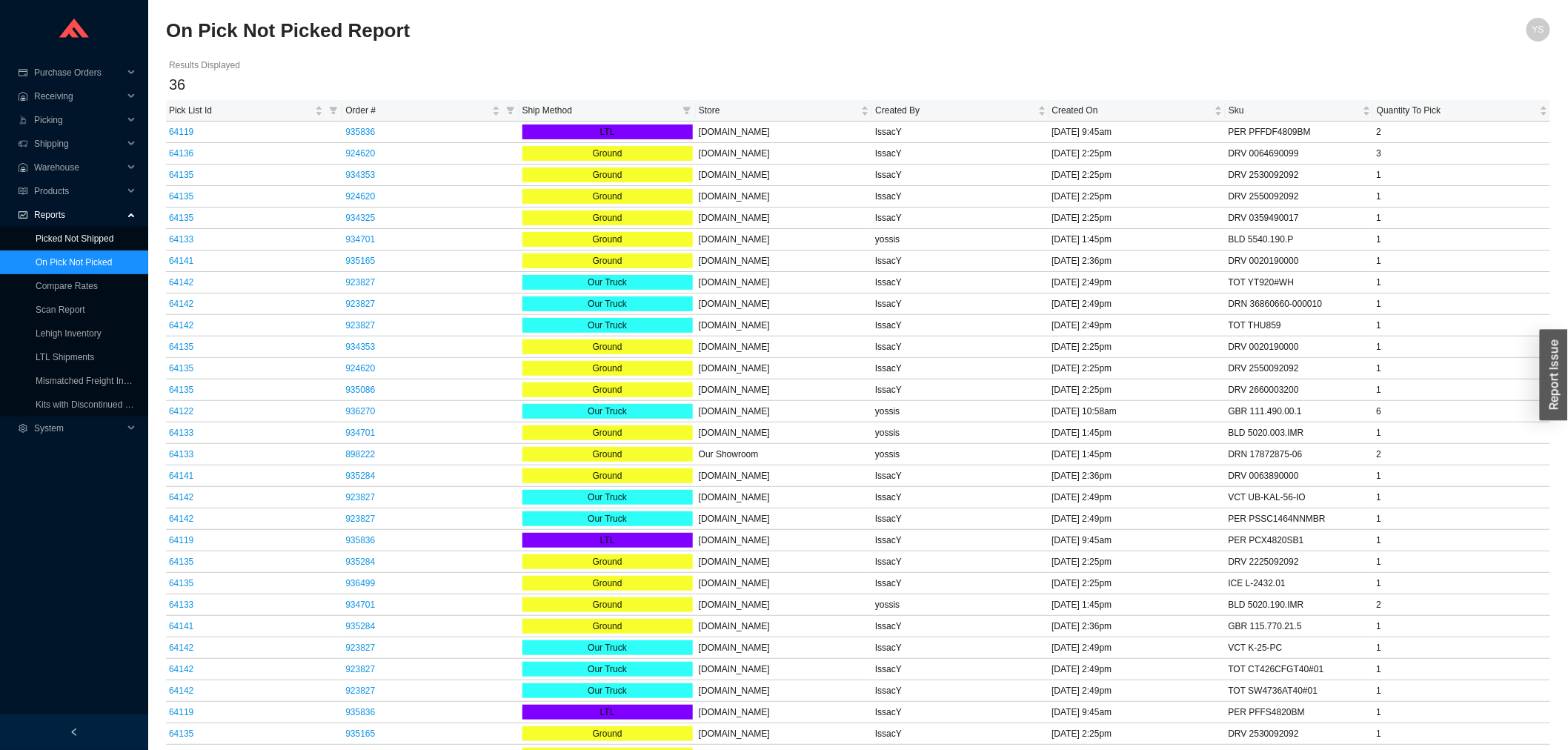
click at [64, 241] on link "Picked Not Shipped" at bounding box center [74, 238] width 78 height 10
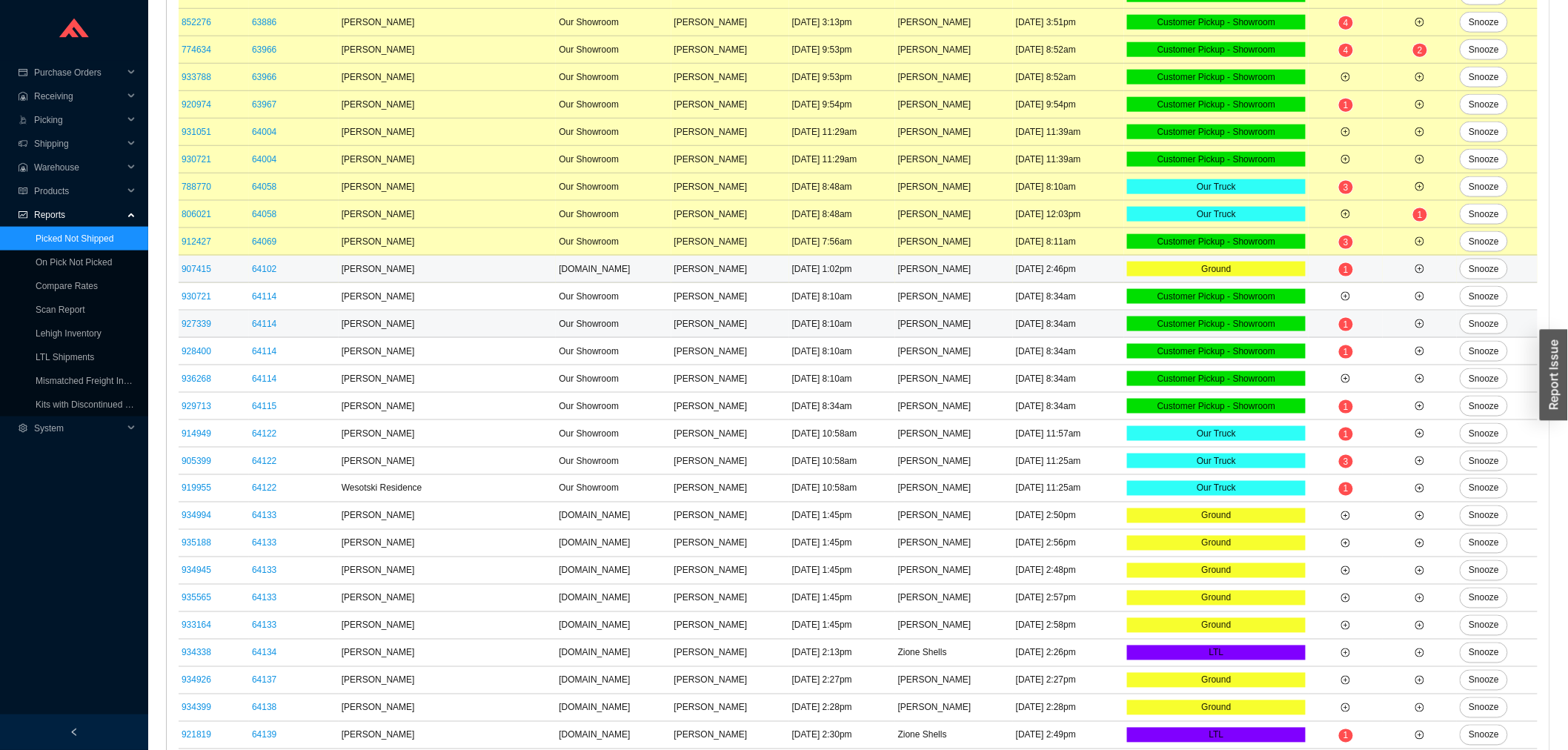
scroll to position [909, 0]
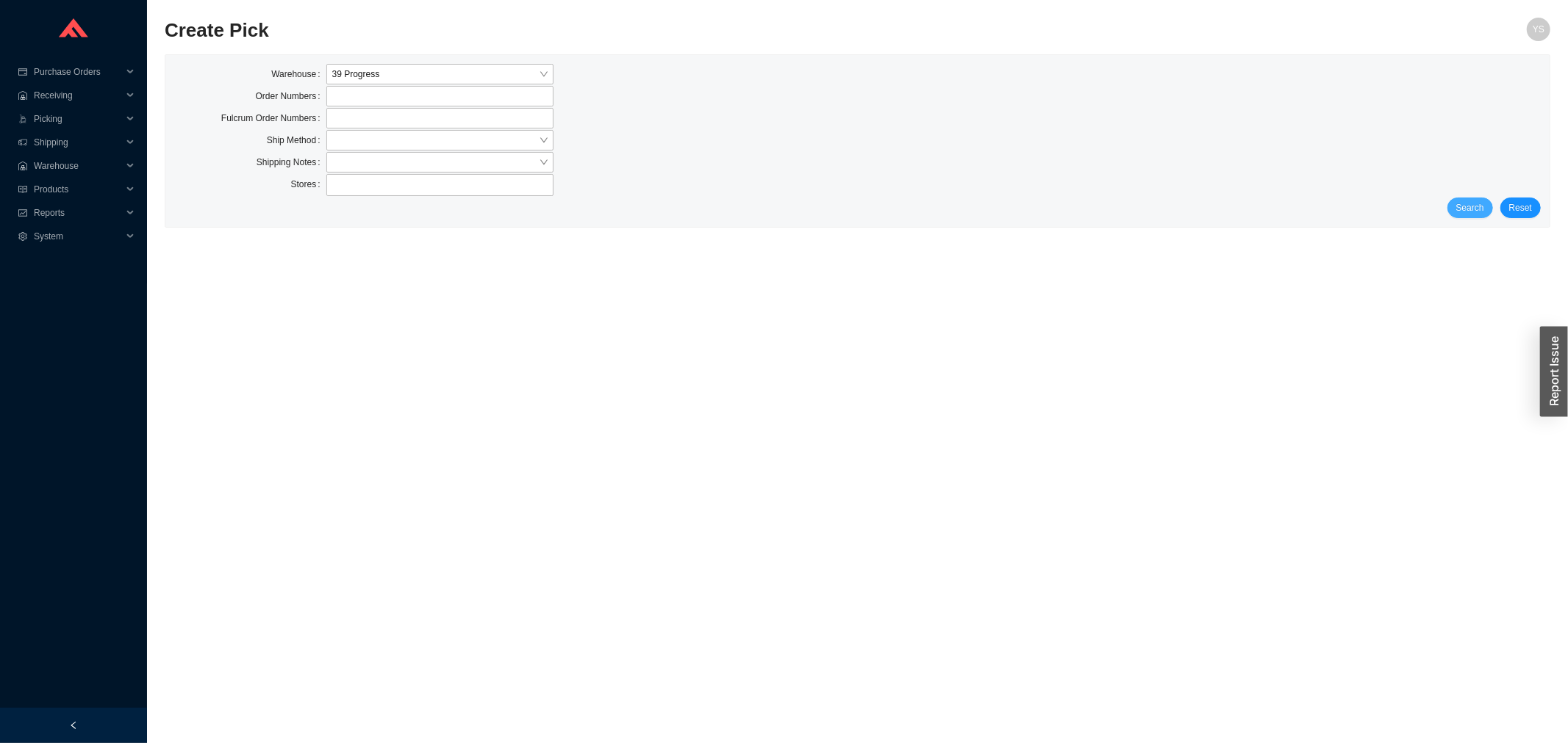
click at [1467, 198] on button "Search" at bounding box center [1470, 208] width 46 height 21
